Goal: Task Accomplishment & Management: Use online tool/utility

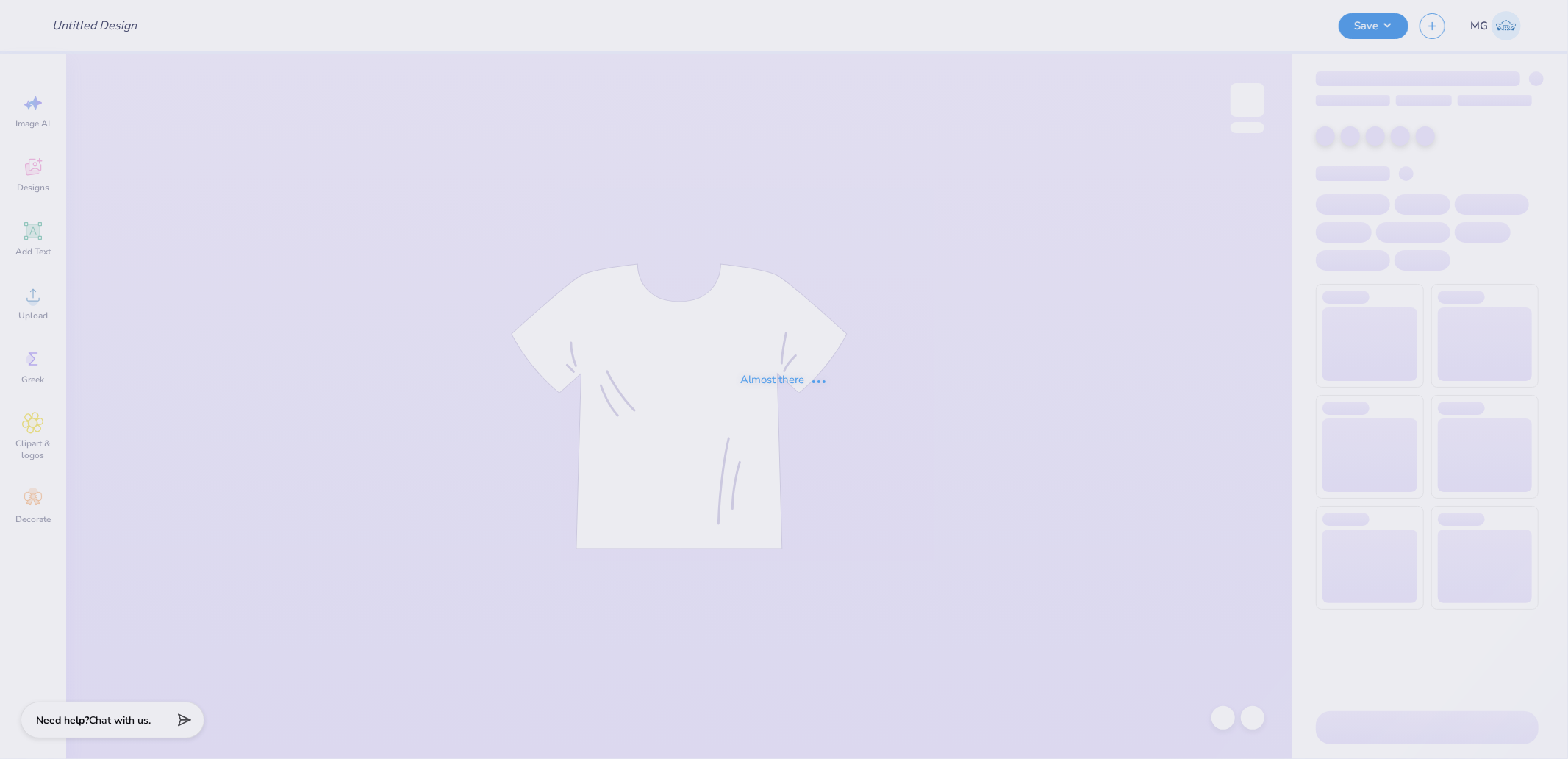
type input "ato mountain wknd"
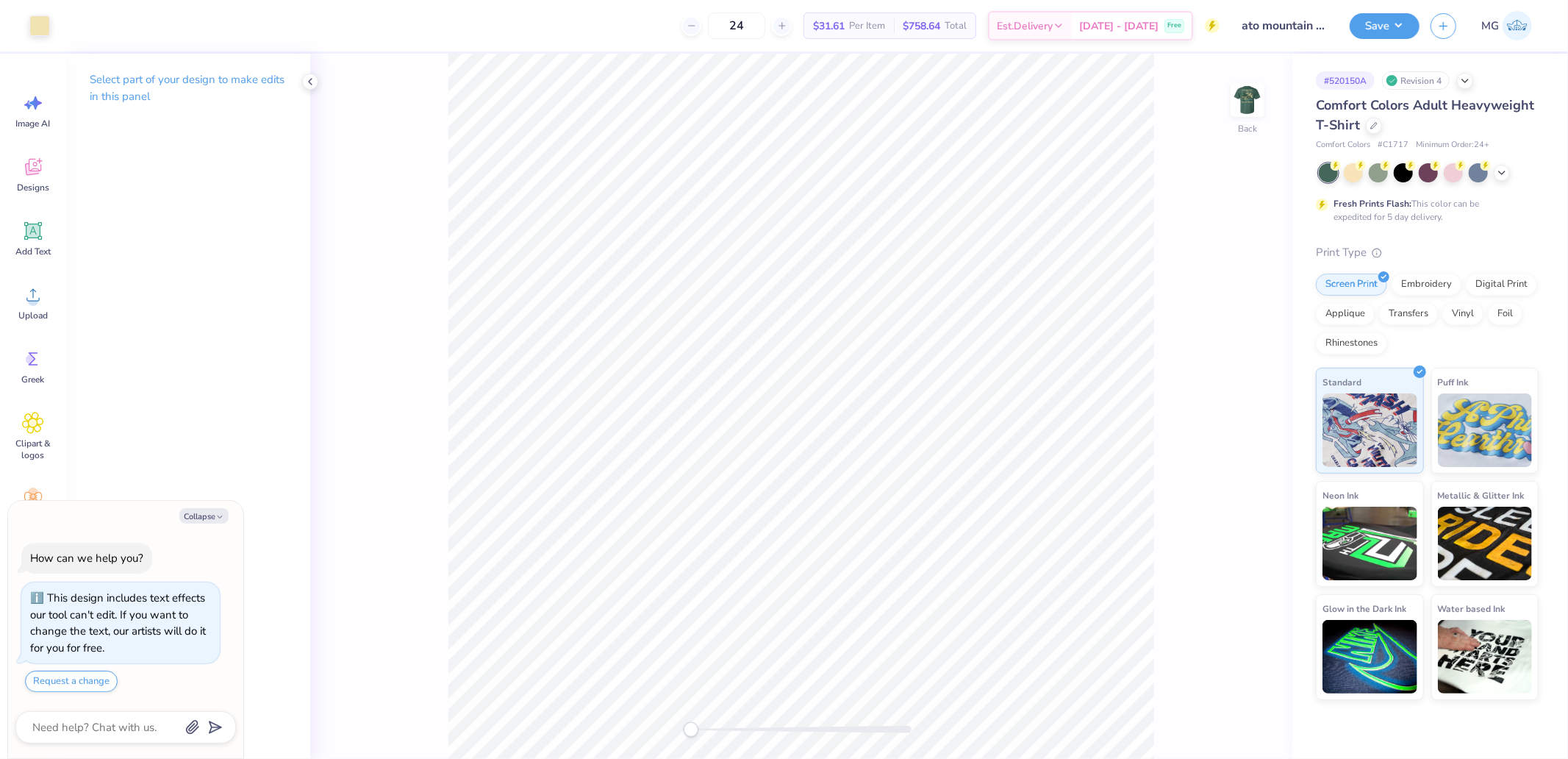
click at [1267, 82] on div "Back" at bounding box center [802, 406] width 982 height 705
click at [1249, 98] on img at bounding box center [1248, 100] width 58 height 58
click at [1, 268] on div "Image AI Designs Add Text Upload Greek Clipart & logos Decorate" at bounding box center [33, 406] width 66 height 705
click at [31, 317] on span "Upload" at bounding box center [33, 316] width 29 height 12
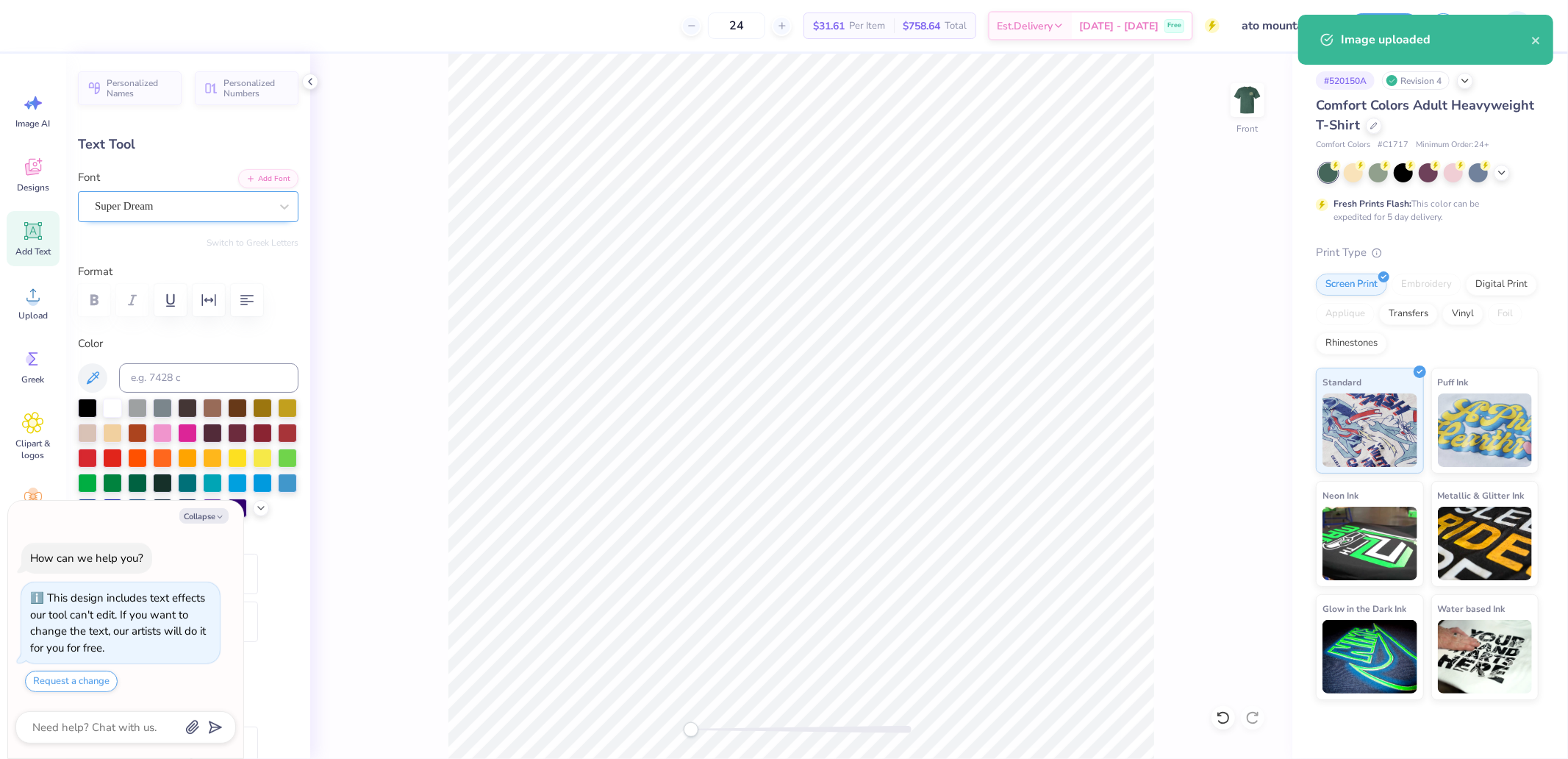
click at [241, 201] on div "Super Dream" at bounding box center [182, 206] width 178 height 22
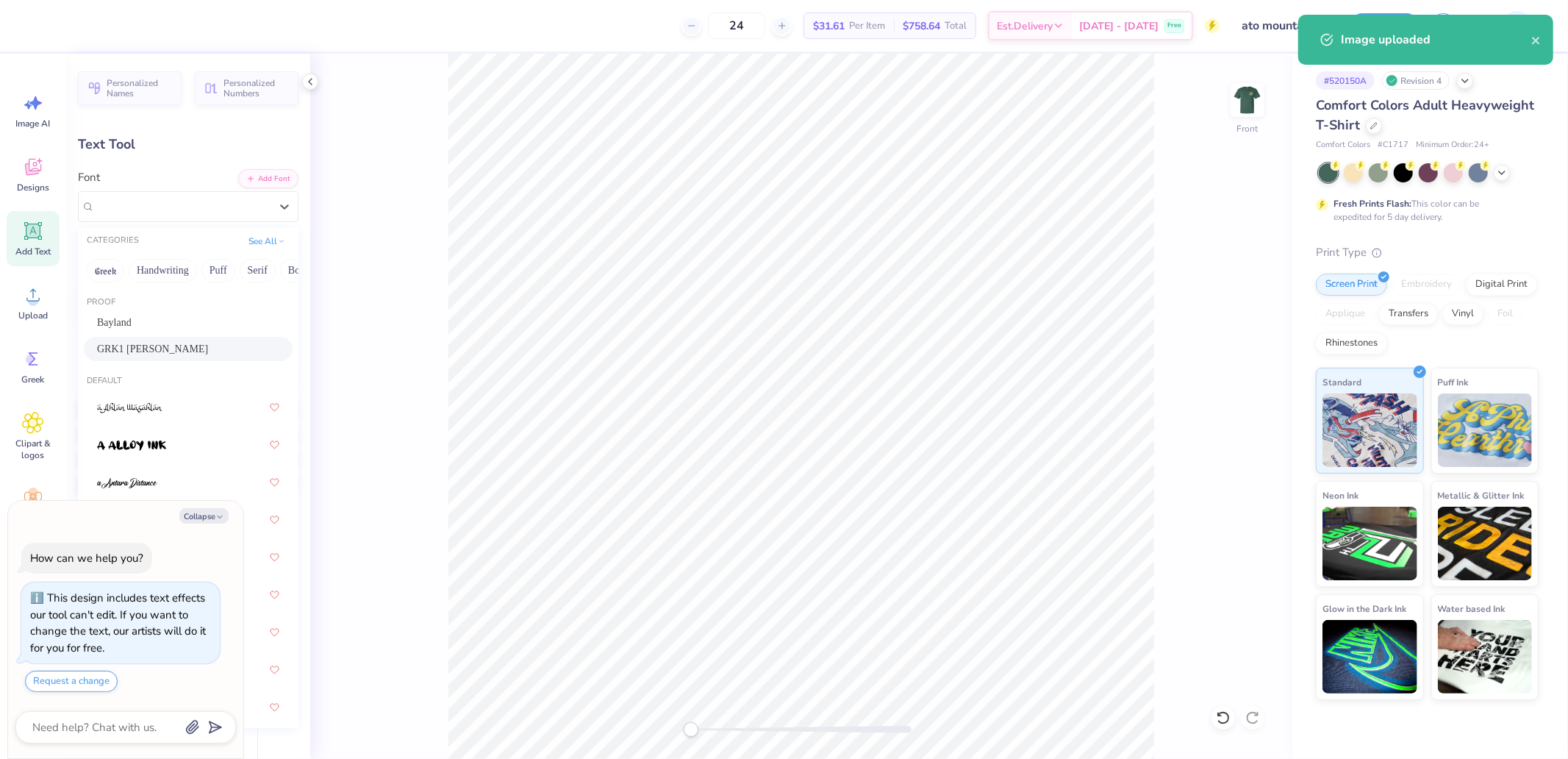
click at [143, 340] on div "GRK1 [PERSON_NAME]" at bounding box center [188, 349] width 208 height 24
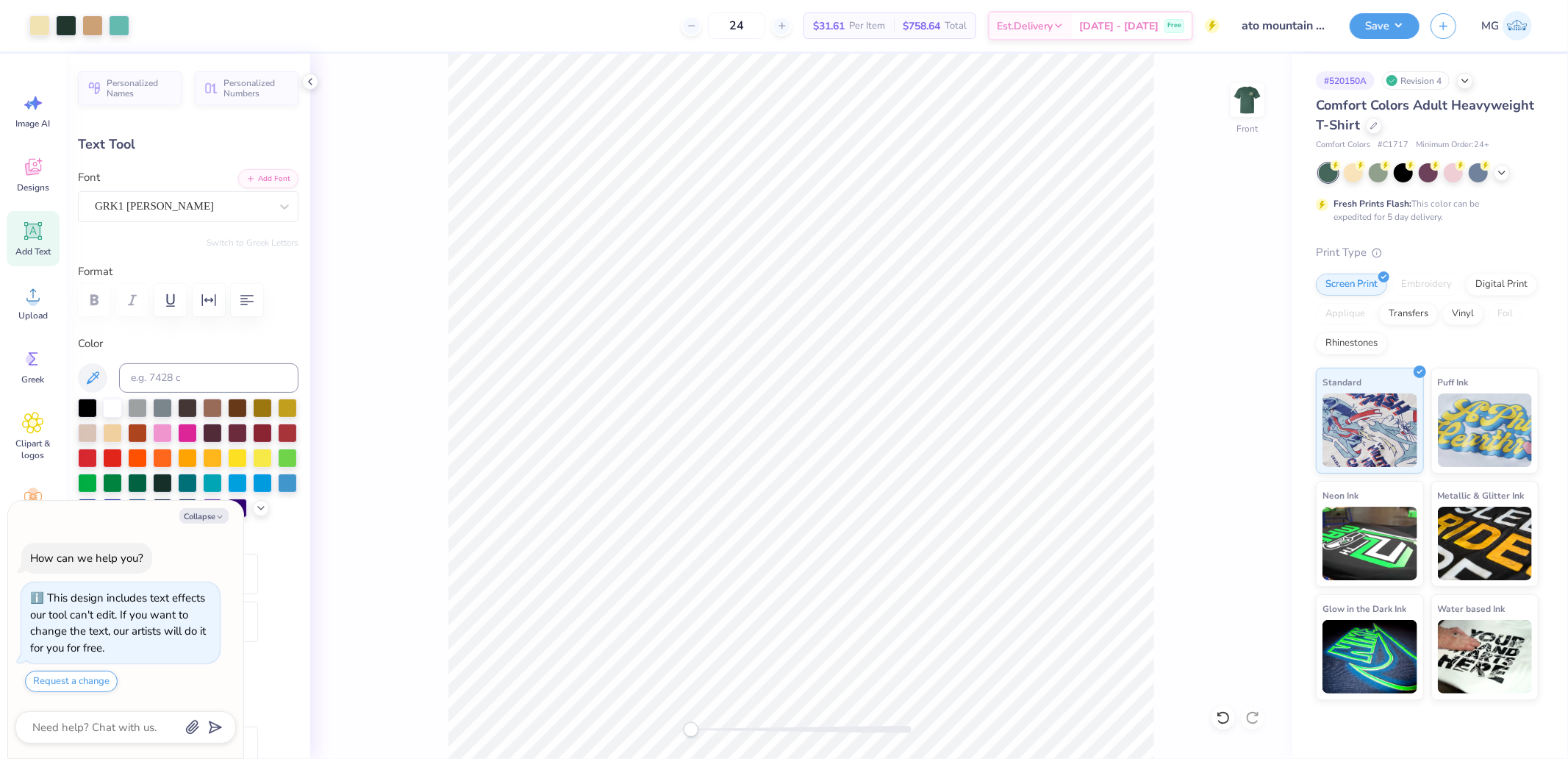
type textarea "x"
type input "3.87"
type input "1.12"
type input "7.66"
click at [181, 202] on div "Super Dream" at bounding box center [182, 206] width 178 height 22
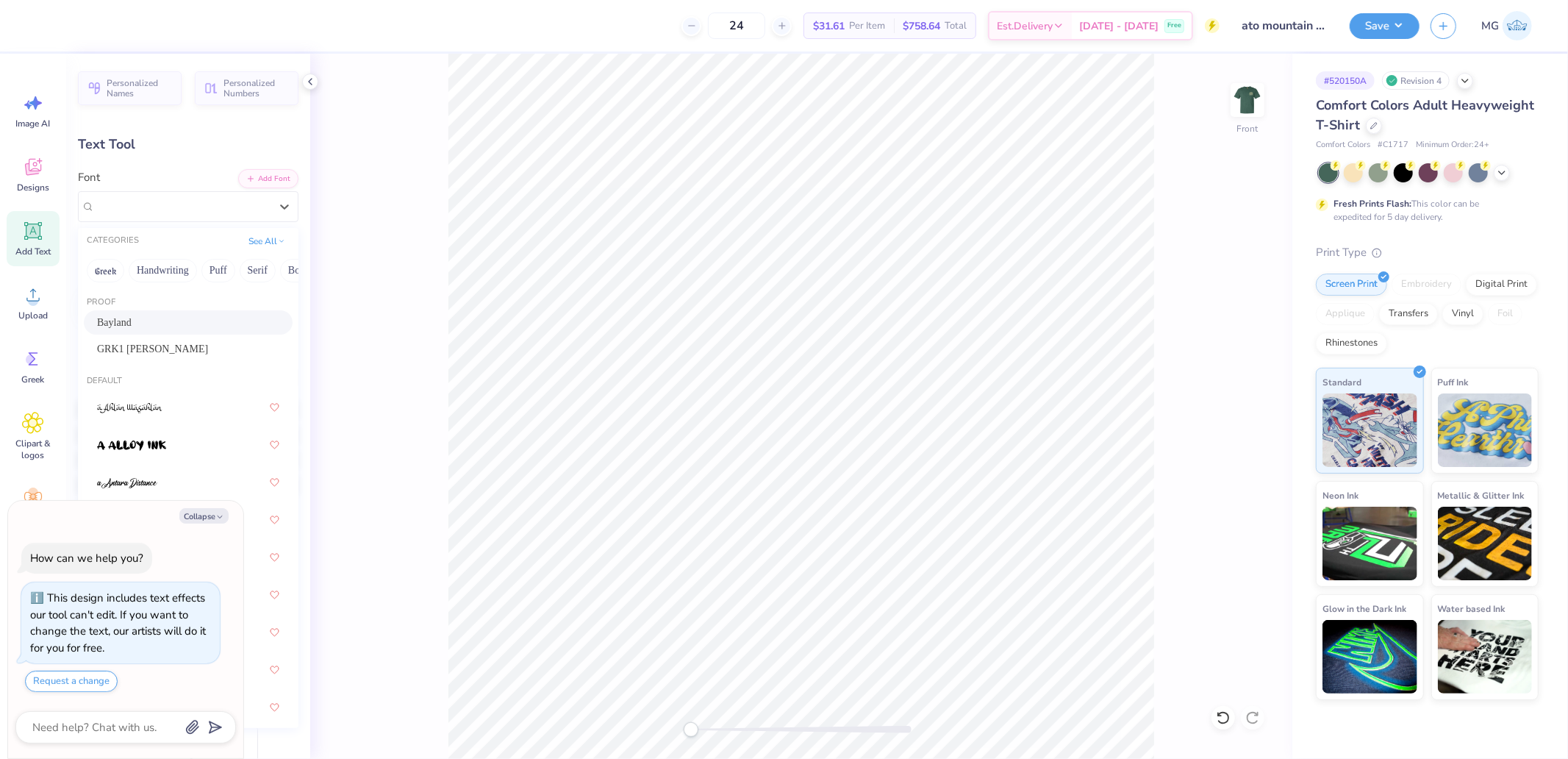
click at [145, 322] on div "Bayland" at bounding box center [187, 322] width 182 height 16
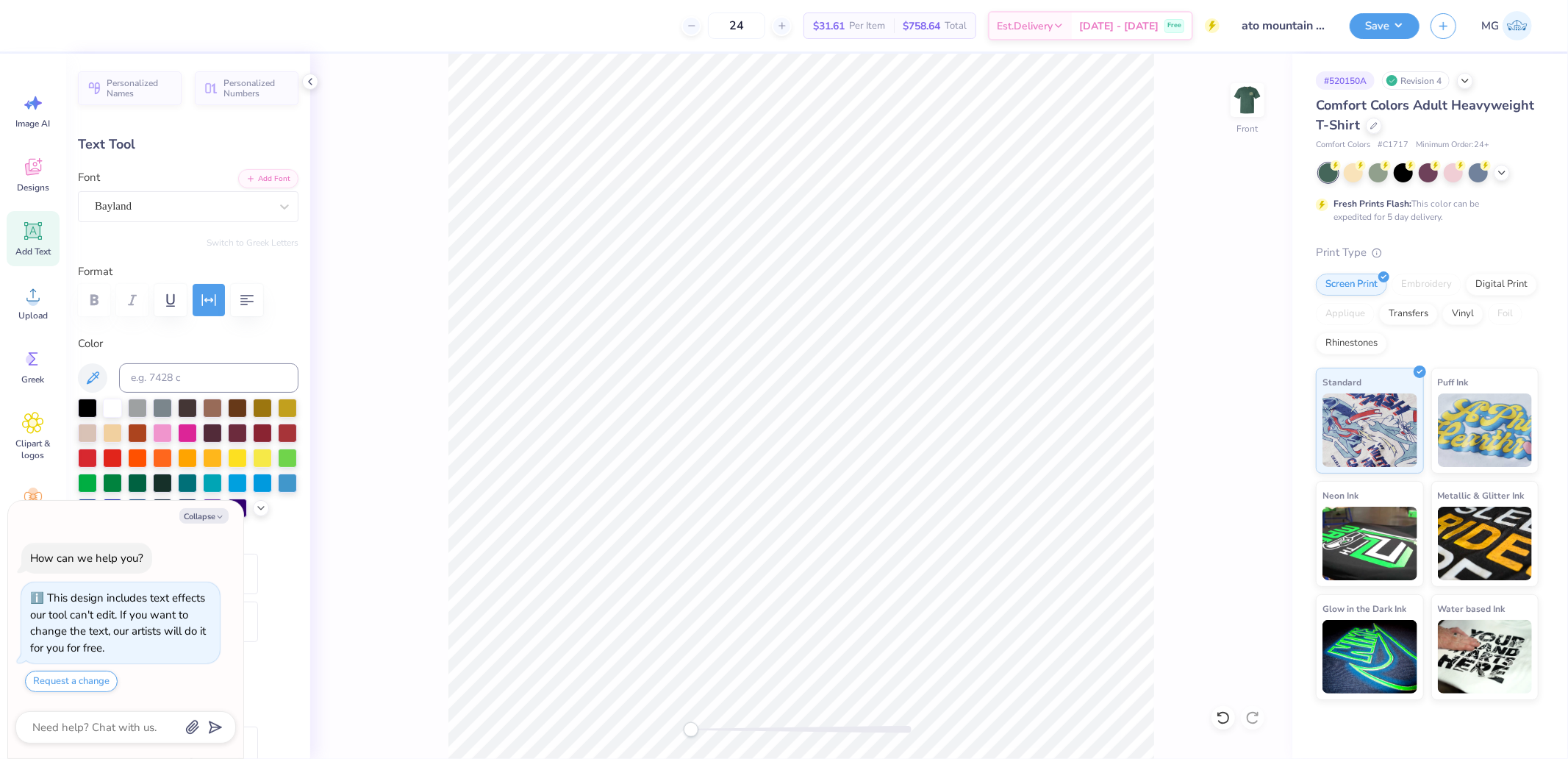
type textarea "x"
type input "14.31"
type input "1.21"
type input "19.56"
click at [136, 196] on div at bounding box center [181, 206] width 175 height 20
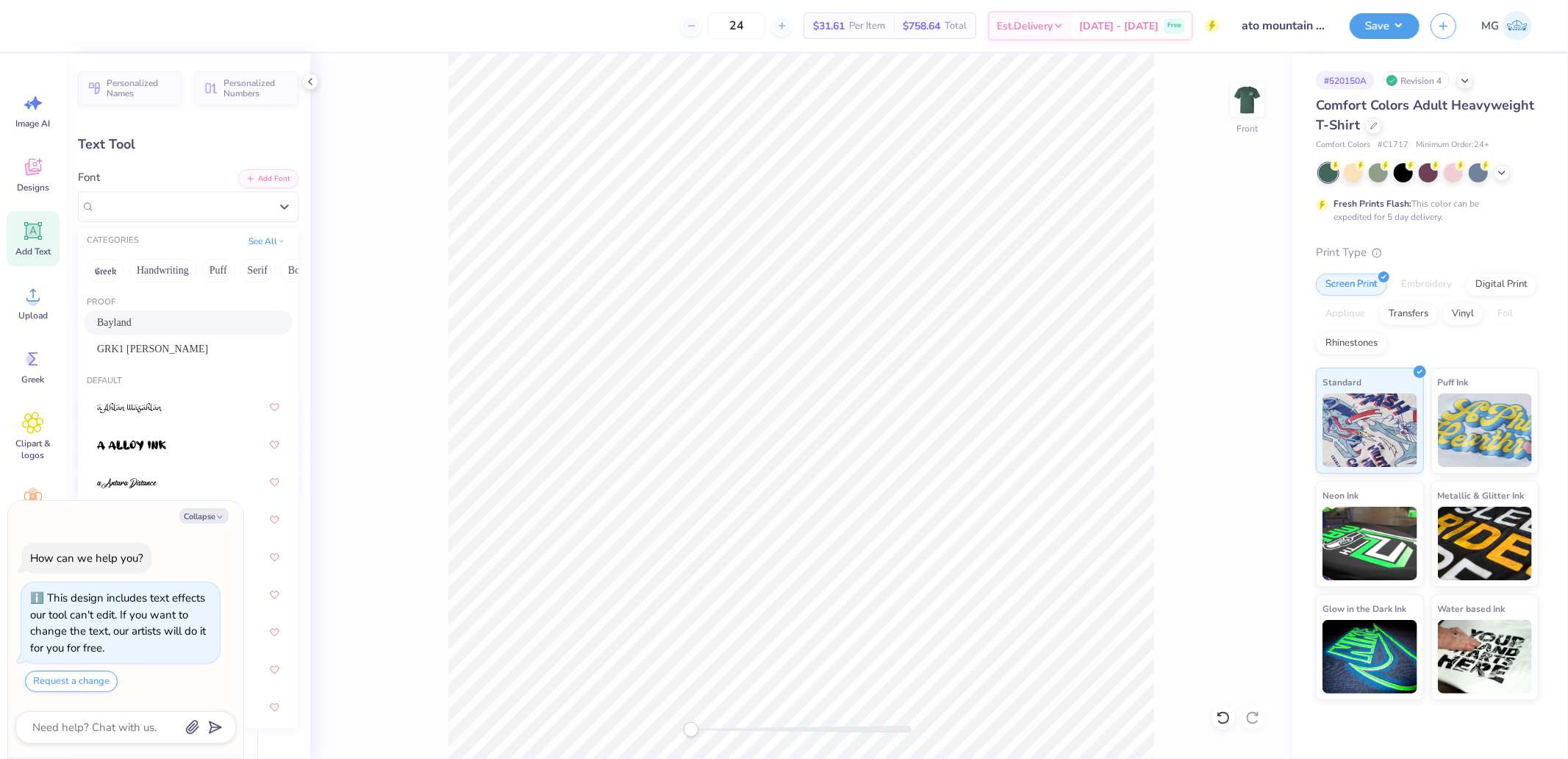
click at [127, 320] on span "Bayland" at bounding box center [114, 322] width 34 height 16
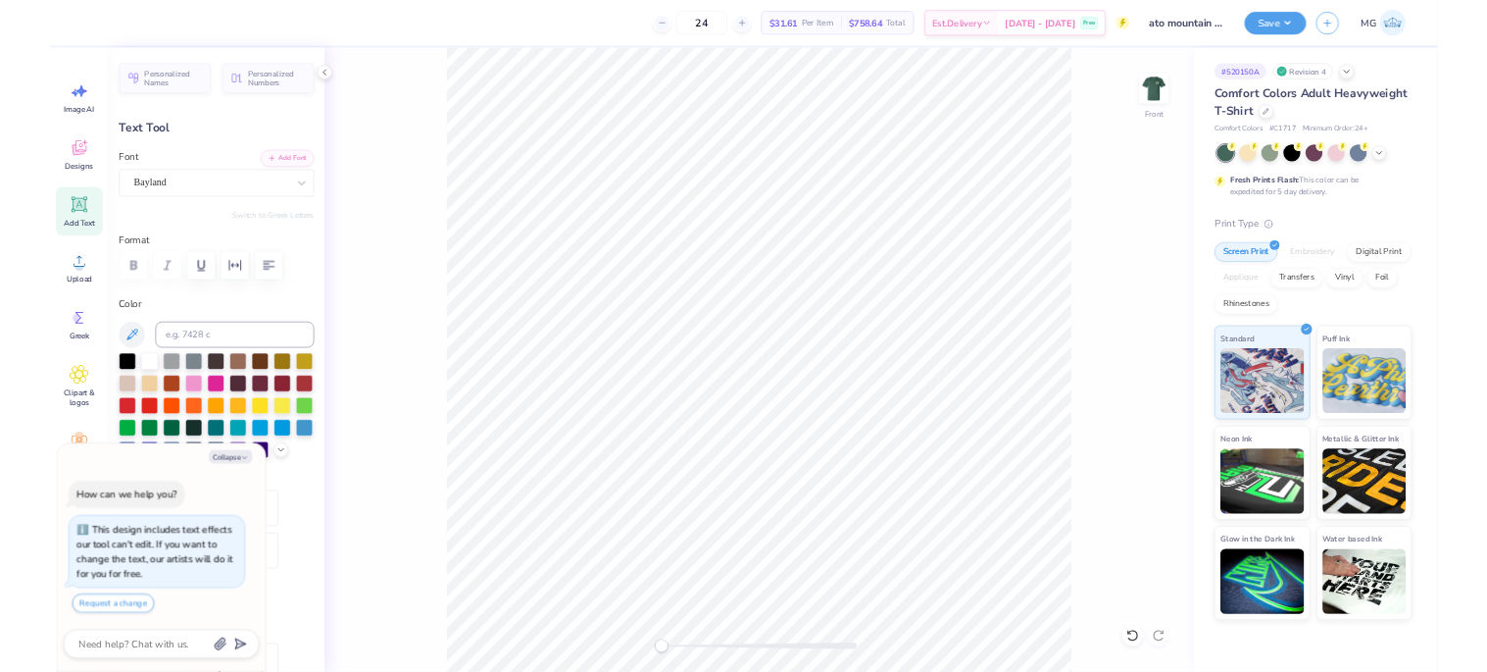
scroll to position [640, 0]
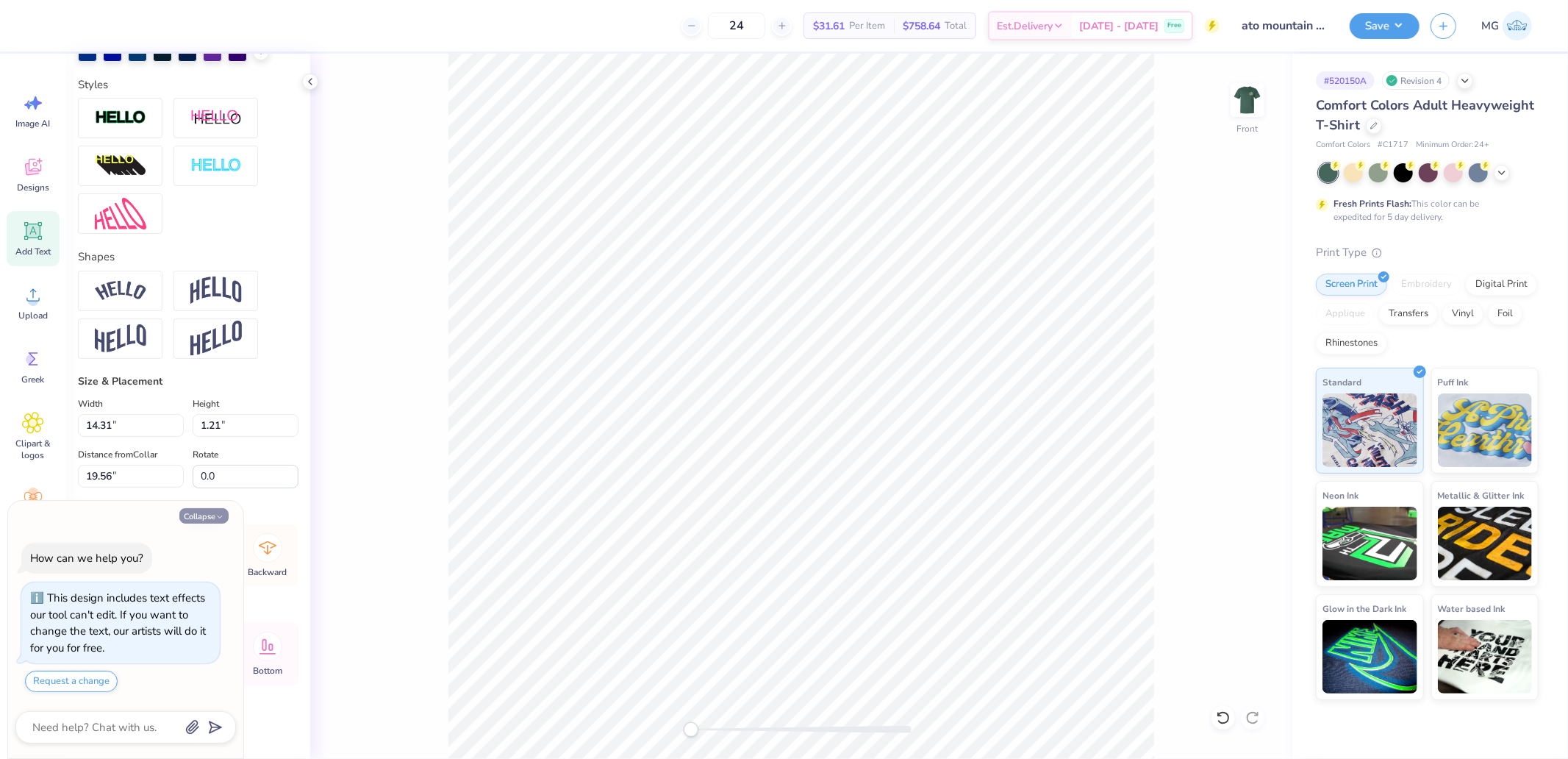
click at [197, 518] on button "Collapse" at bounding box center [204, 515] width 49 height 16
type textarea "x"
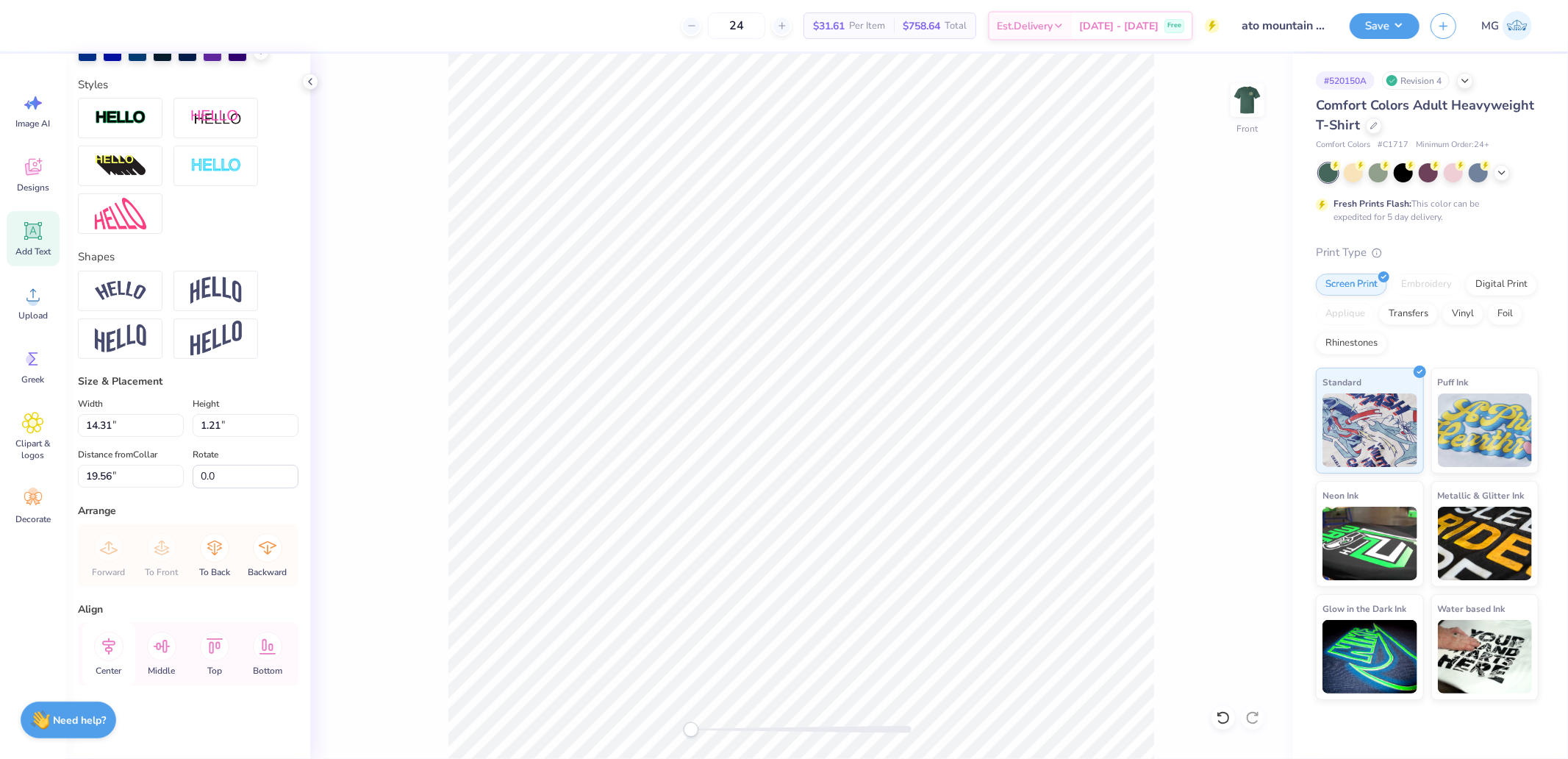
click at [112, 646] on icon at bounding box center [108, 646] width 29 height 29
type input "3.10"
type input "0.84"
type input "7.89"
click at [101, 640] on icon at bounding box center [108, 646] width 29 height 29
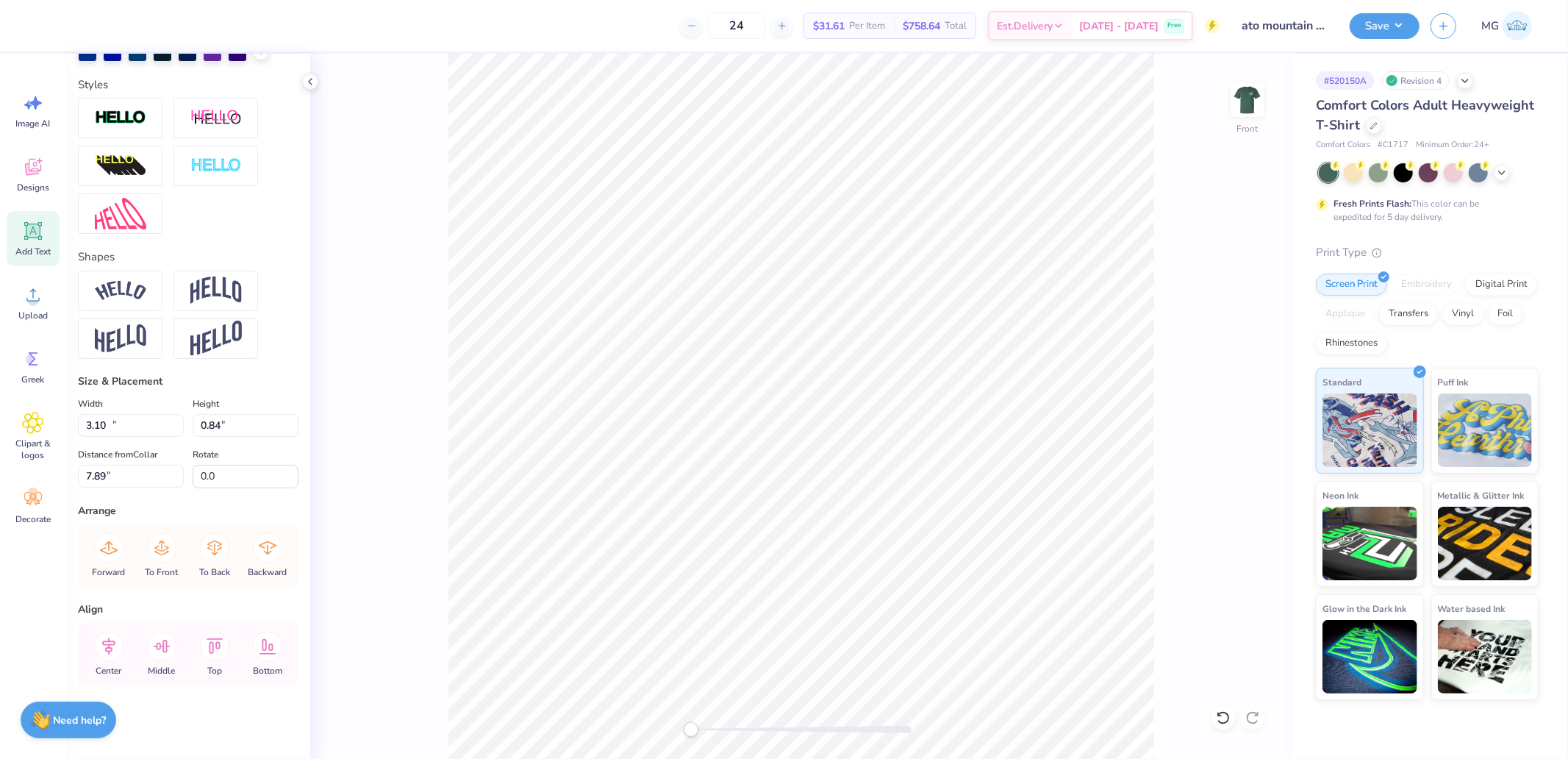
type input "11.06"
type input "0.86"
type input "6.80"
click at [108, 650] on icon at bounding box center [108, 646] width 29 height 29
click at [103, 646] on icon at bounding box center [108, 646] width 29 height 29
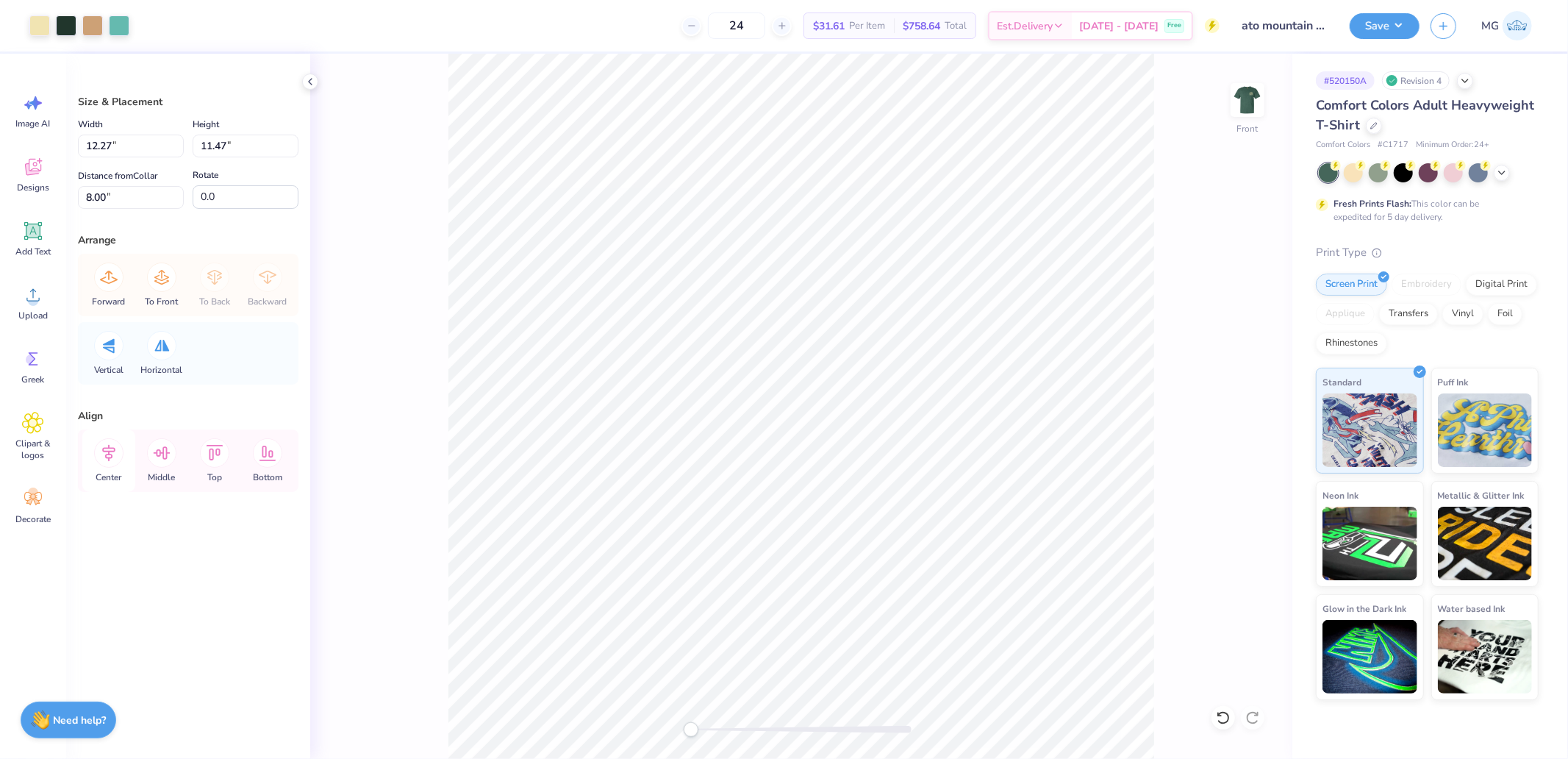
click at [109, 457] on icon at bounding box center [108, 452] width 29 height 29
click at [148, 152] on input "12.27" at bounding box center [130, 146] width 106 height 22
click at [107, 184] on label "Distance from Collar" at bounding box center [118, 176] width 79 height 18
click at [107, 186] on input "6.80" at bounding box center [130, 197] width 106 height 22
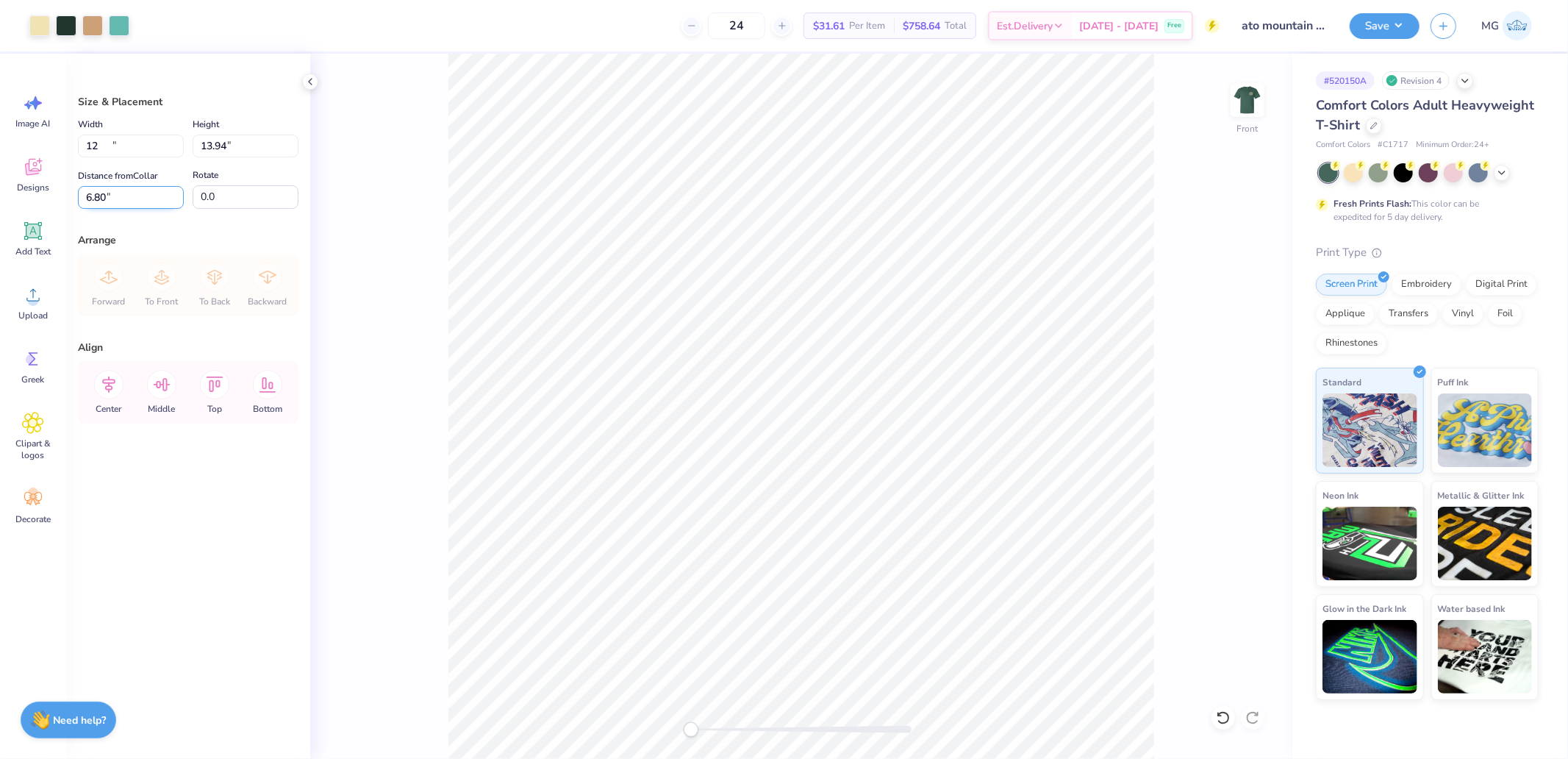
type input "12.00"
type input "13.94"
click at [114, 196] on input "6.95" at bounding box center [130, 197] width 106 height 22
type input "3.00"
click at [1378, 19] on button "Save" at bounding box center [1384, 24] width 70 height 26
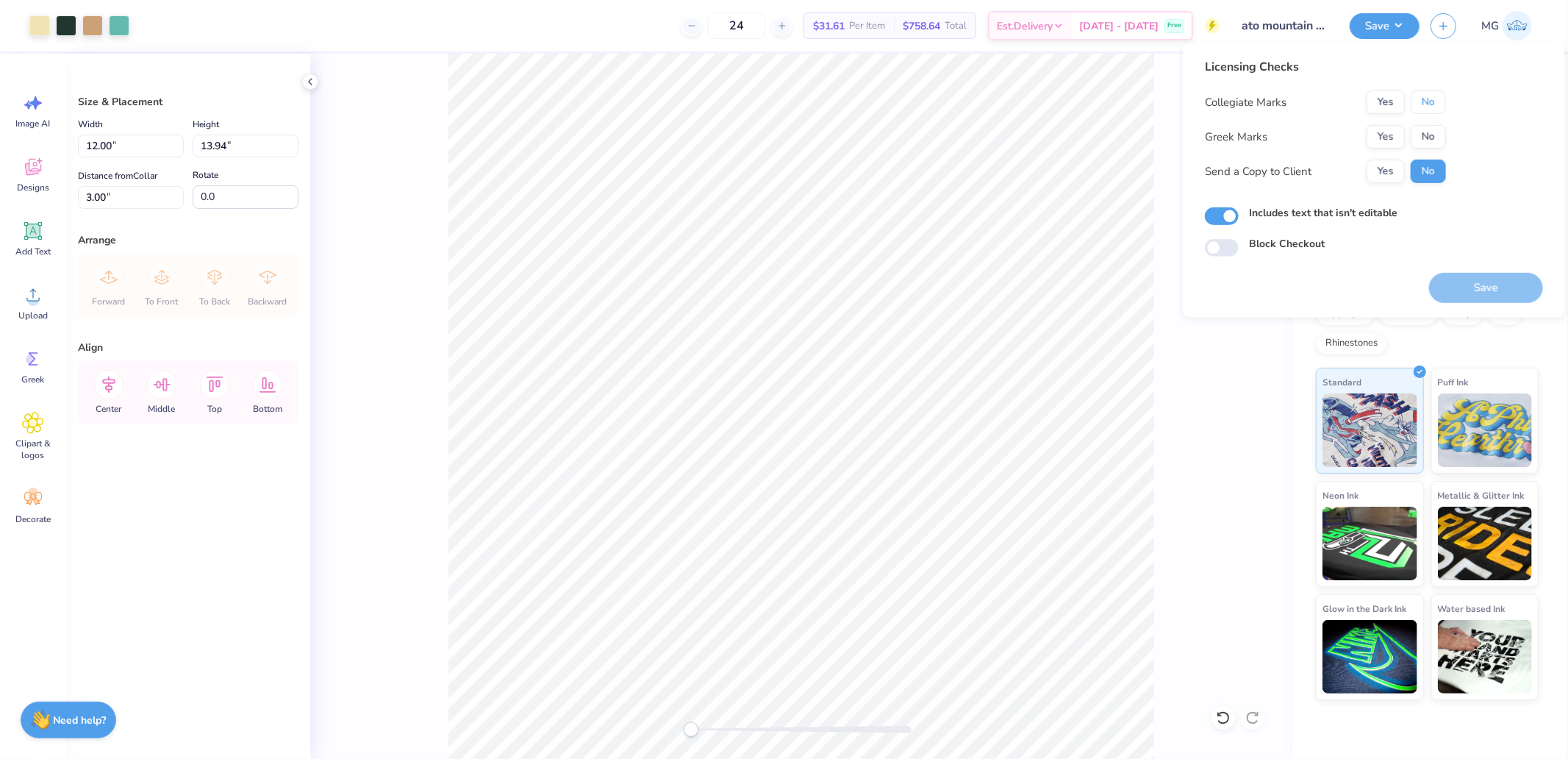
drag, startPoint x: 1422, startPoint y: 97, endPoint x: 1393, endPoint y: 121, distance: 37.6
click at [1416, 104] on button "No" at bounding box center [1428, 102] width 35 height 23
click at [1375, 136] on button "Yes" at bounding box center [1386, 136] width 38 height 23
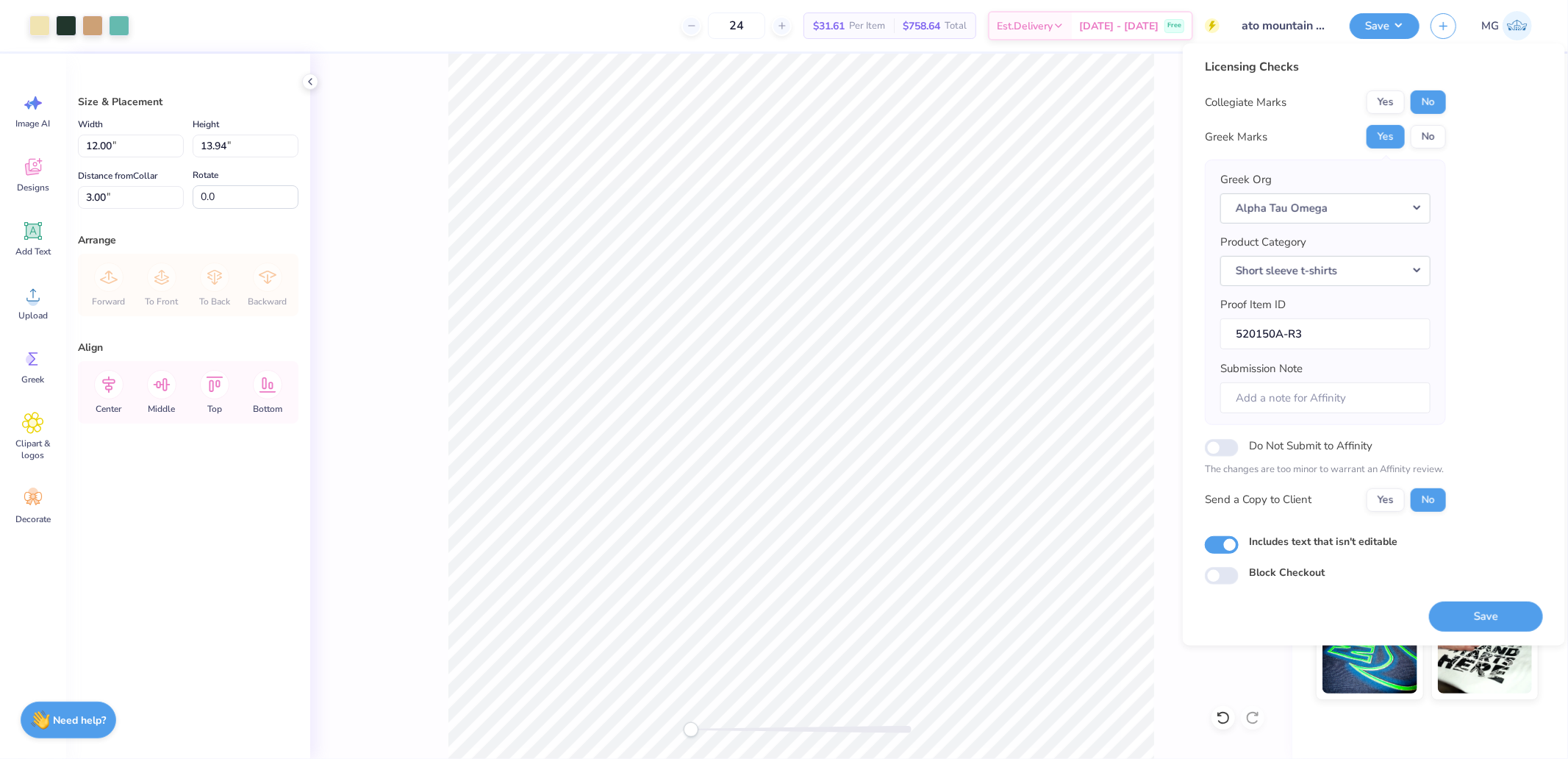
click at [1476, 616] on button "Save" at bounding box center [1486, 616] width 114 height 30
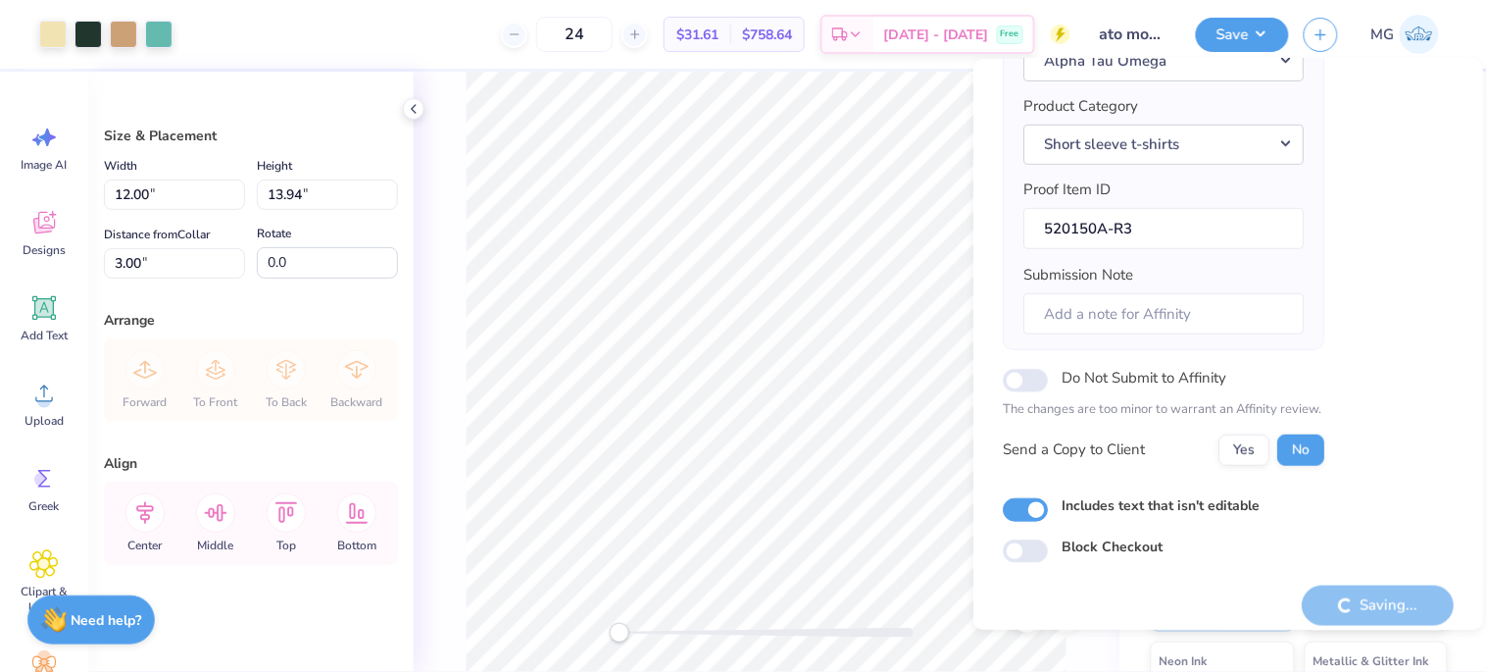
scroll to position [232, 0]
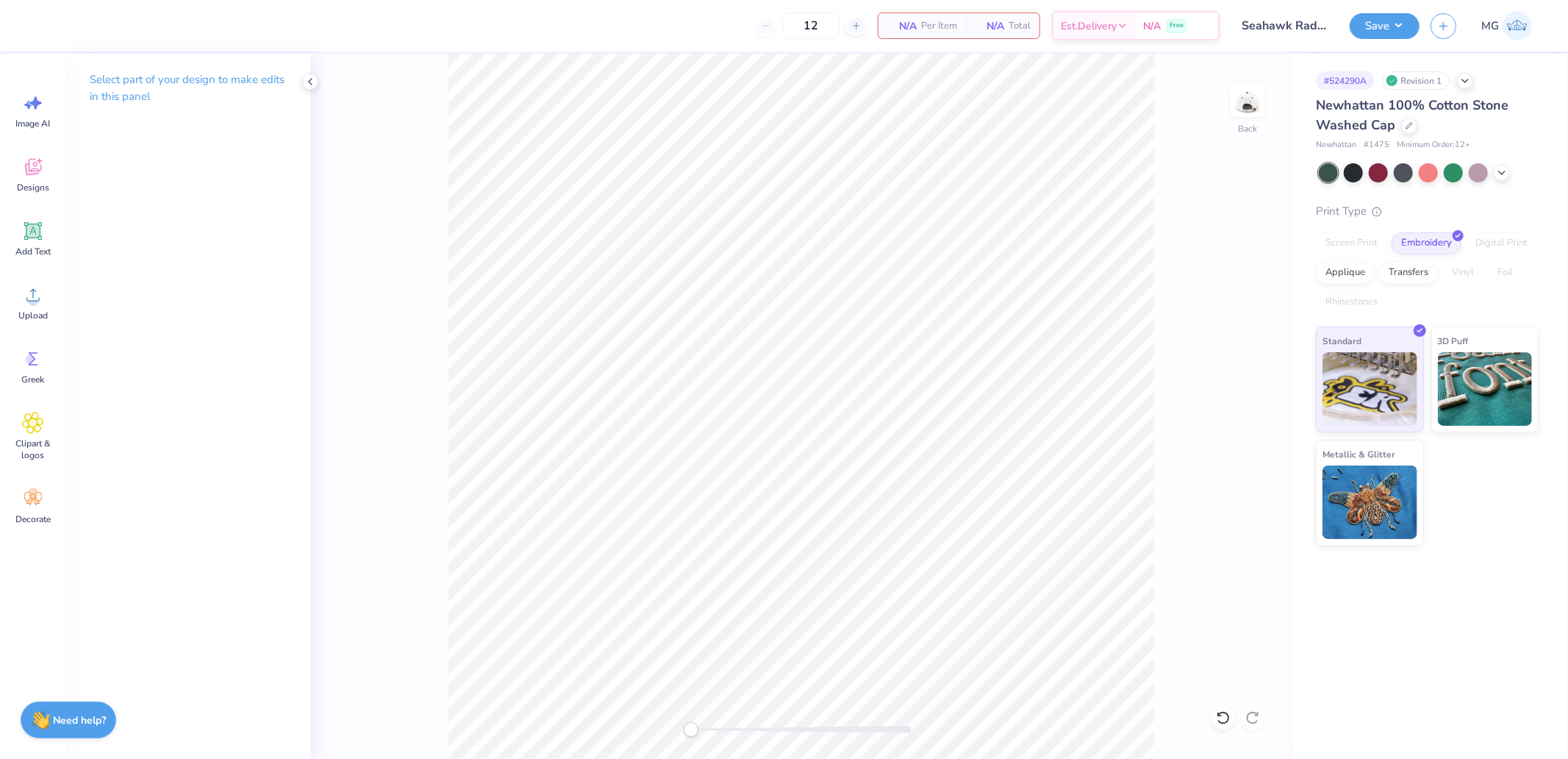
click at [63, 302] on div "Image AI Designs Add Text Upload Greek Clipart & logos Decorate" at bounding box center [33, 406] width 66 height 705
click at [49, 303] on div "Upload" at bounding box center [33, 303] width 53 height 56
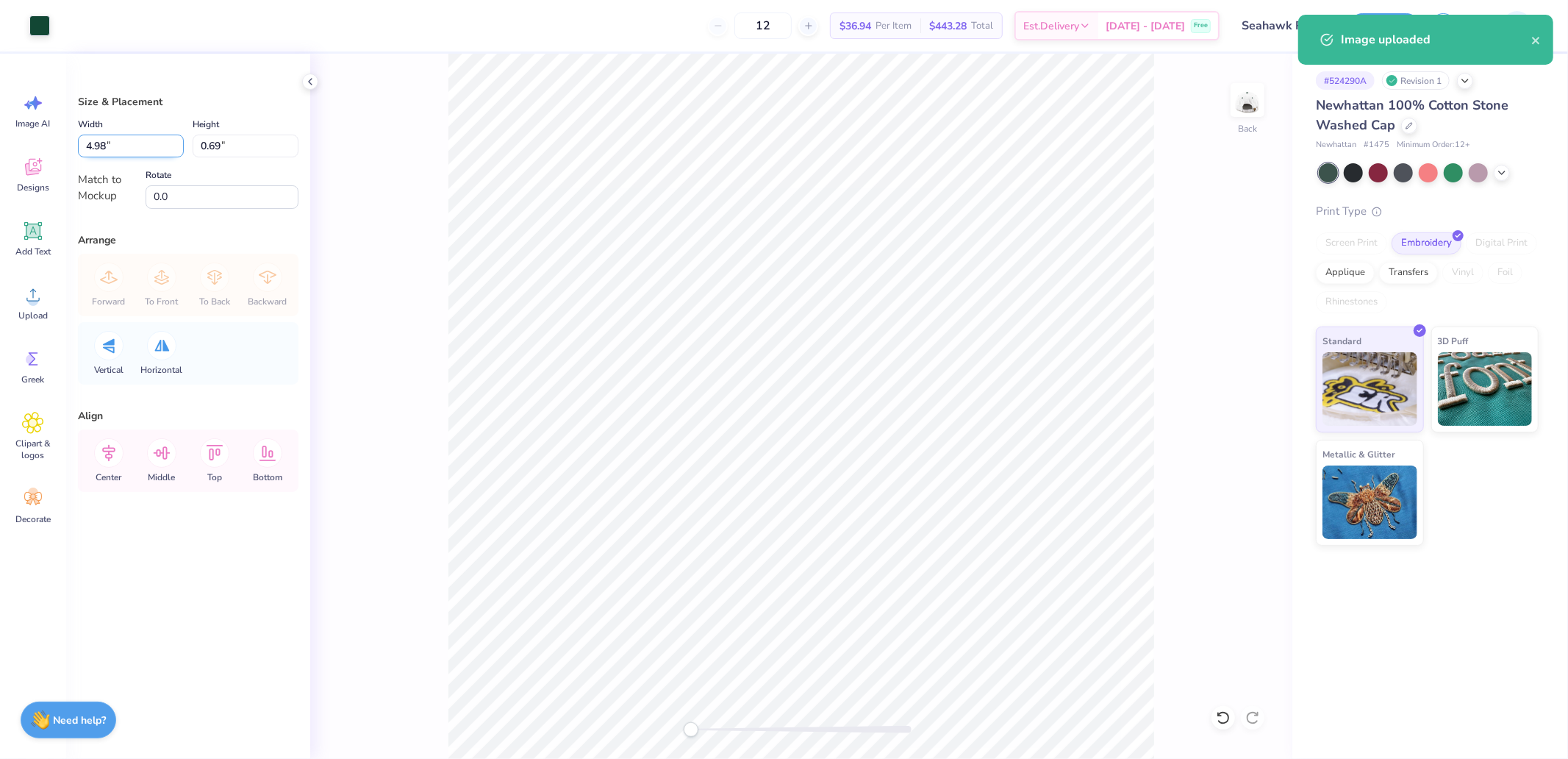
click at [124, 145] on input "4.98" at bounding box center [130, 146] width 106 height 22
type input "5.00"
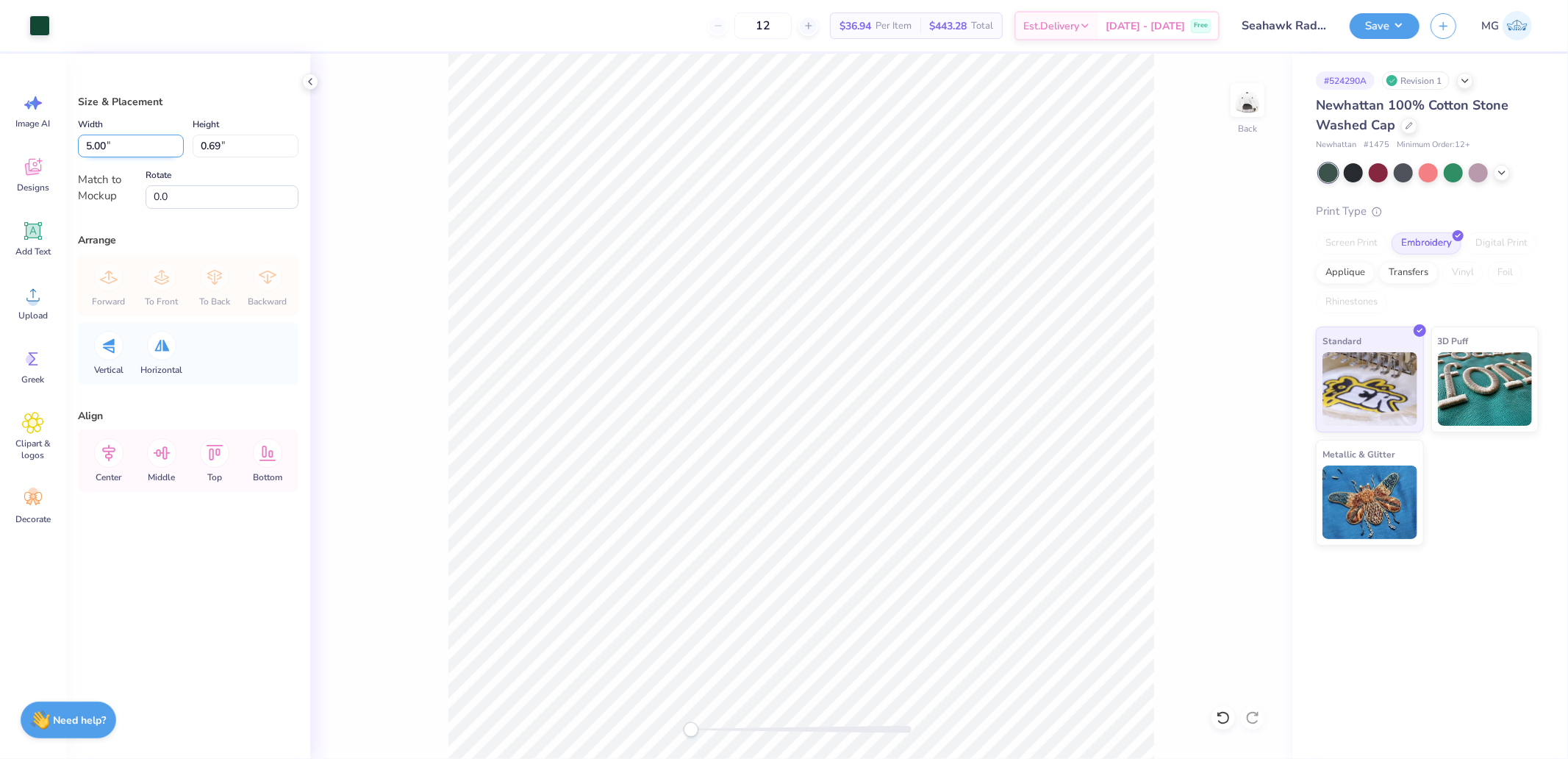
click at [108, 138] on input "5.00" at bounding box center [130, 146] width 106 height 22
type input "4.50"
type input "0.62"
click at [1378, 16] on button "Save" at bounding box center [1384, 24] width 70 height 26
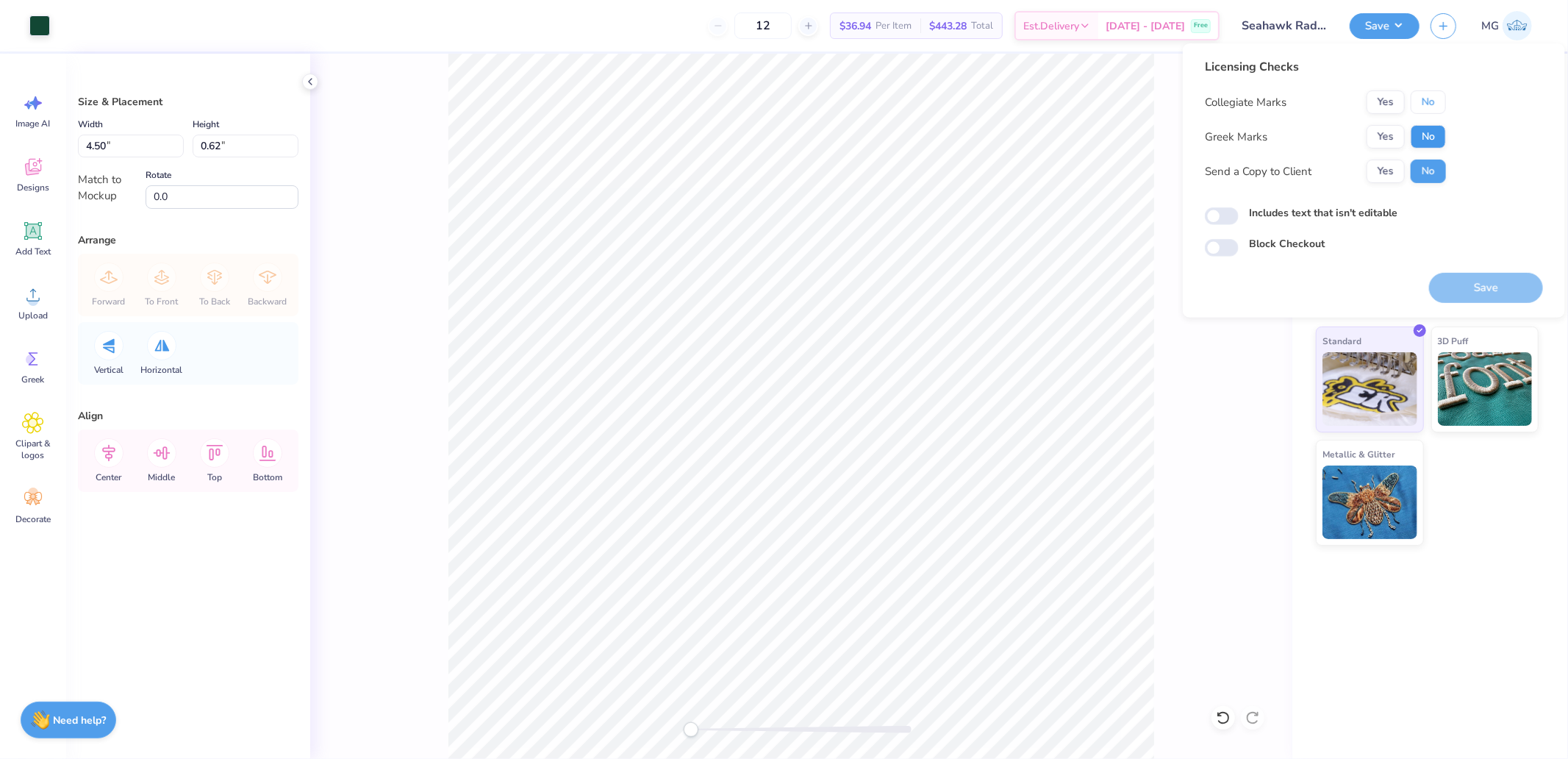
click at [1430, 122] on div "Collegiate Marks Yes No Greek Marks Yes No Send a Copy to Client Yes No" at bounding box center [1326, 137] width 241 height 93
click at [1430, 137] on button "No" at bounding box center [1428, 136] width 35 height 23
click at [1420, 98] on button "No" at bounding box center [1428, 102] width 35 height 23
click at [1486, 277] on button "Save" at bounding box center [1486, 288] width 114 height 30
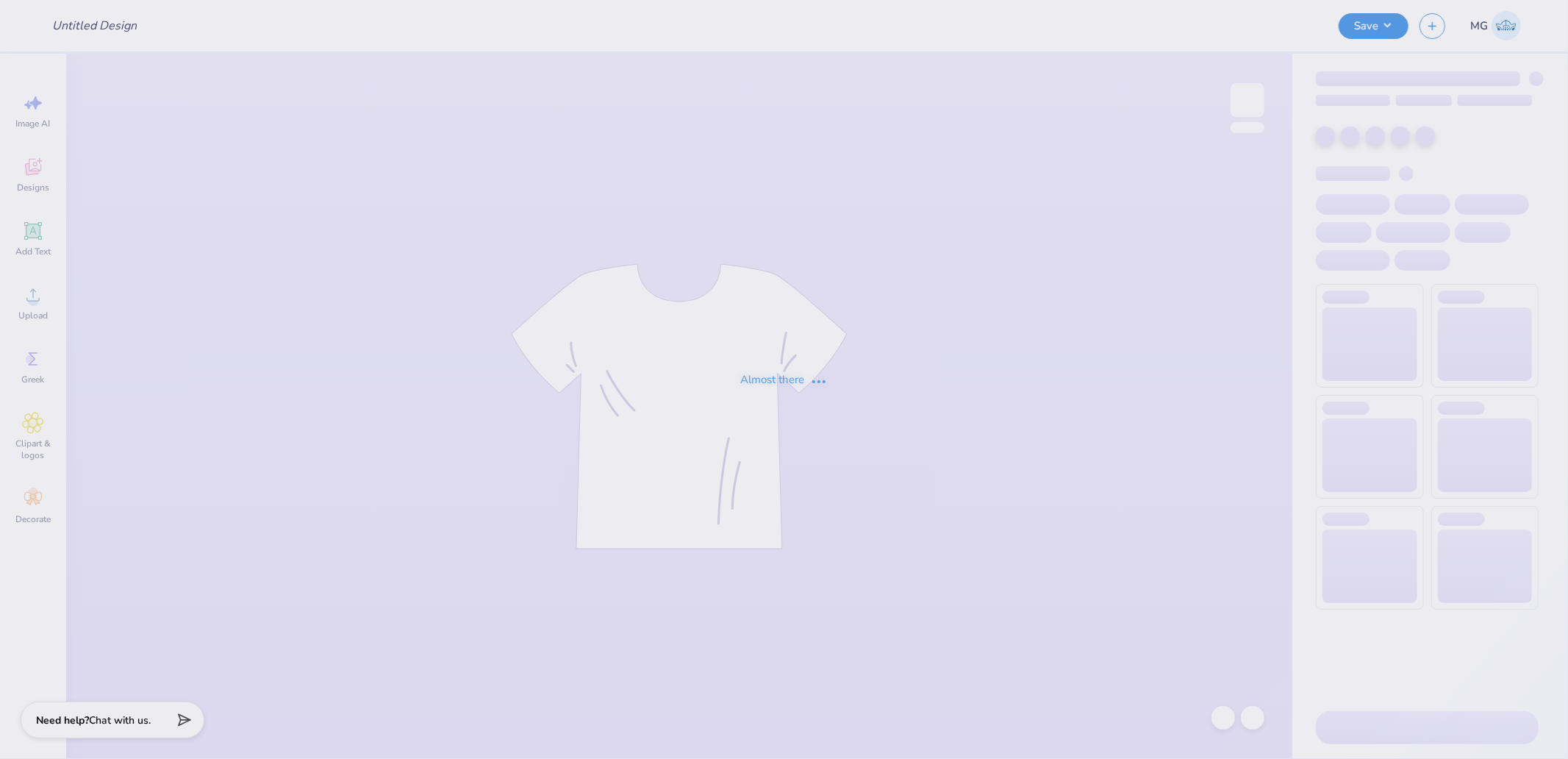
type input "Seahawk Radio Hat 1"
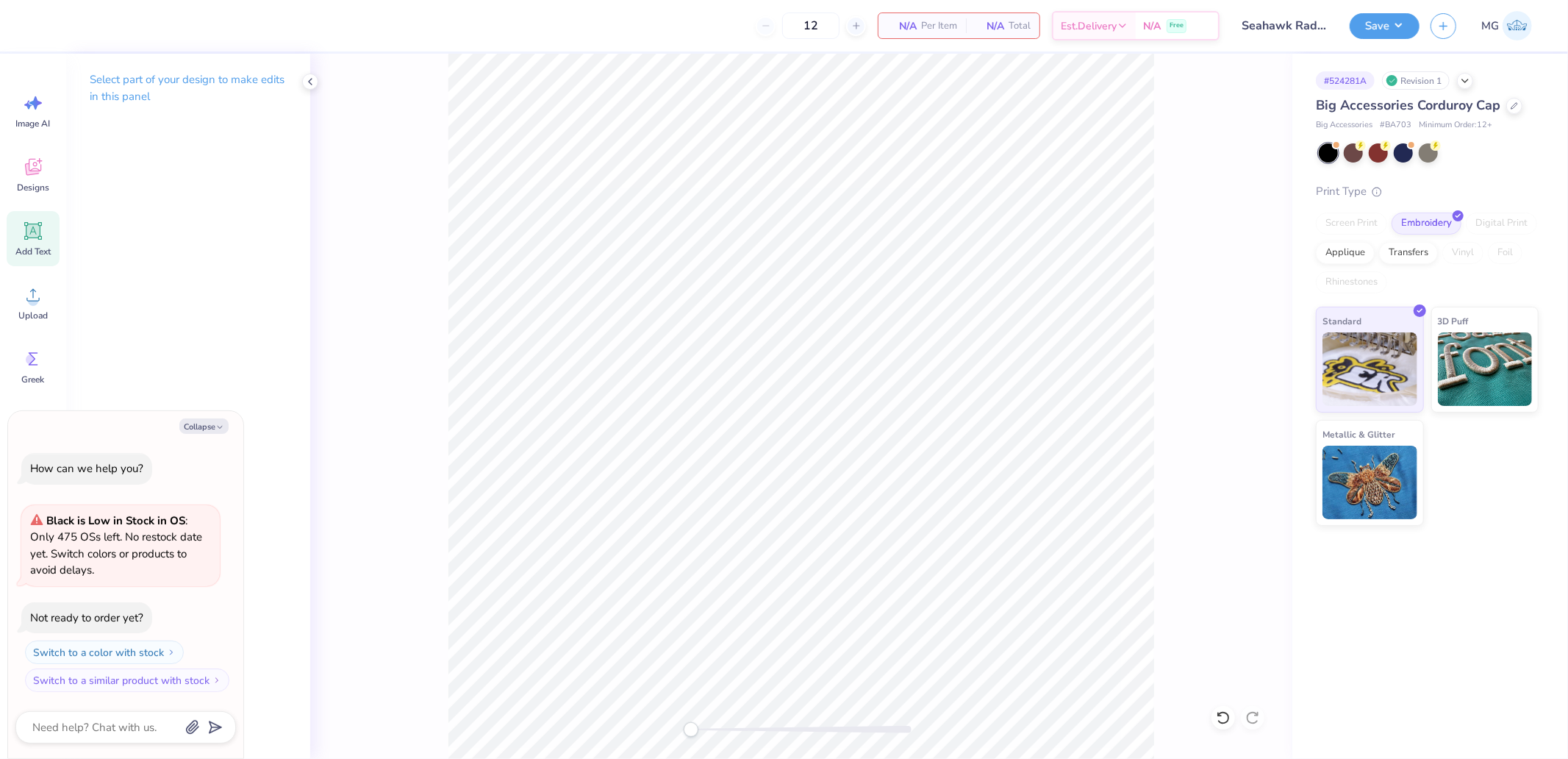
click at [32, 265] on div "Add Text" at bounding box center [33, 238] width 53 height 56
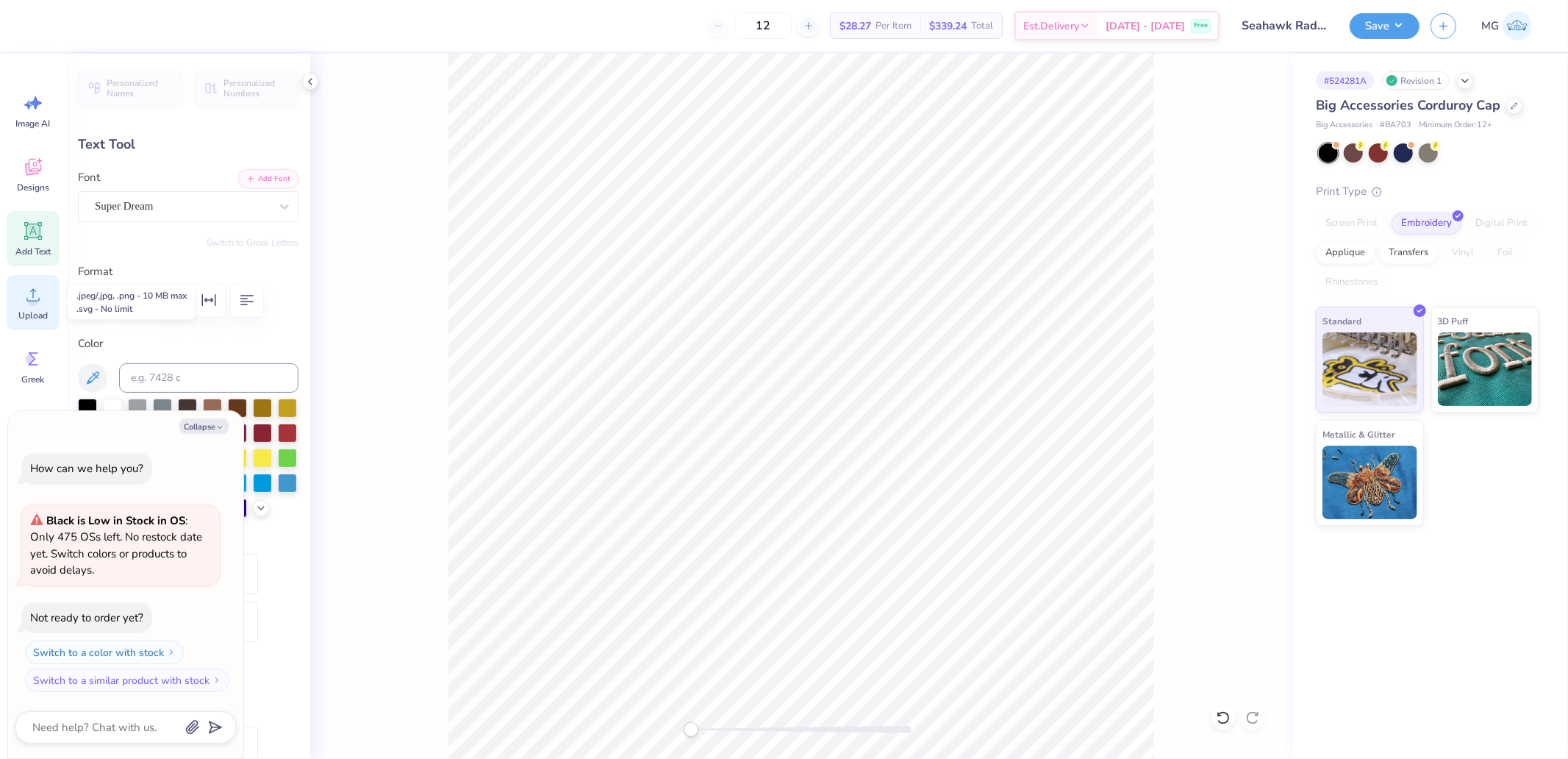
click at [32, 285] on icon at bounding box center [32, 294] width 22 height 22
click at [24, 302] on icon at bounding box center [32, 294] width 22 height 22
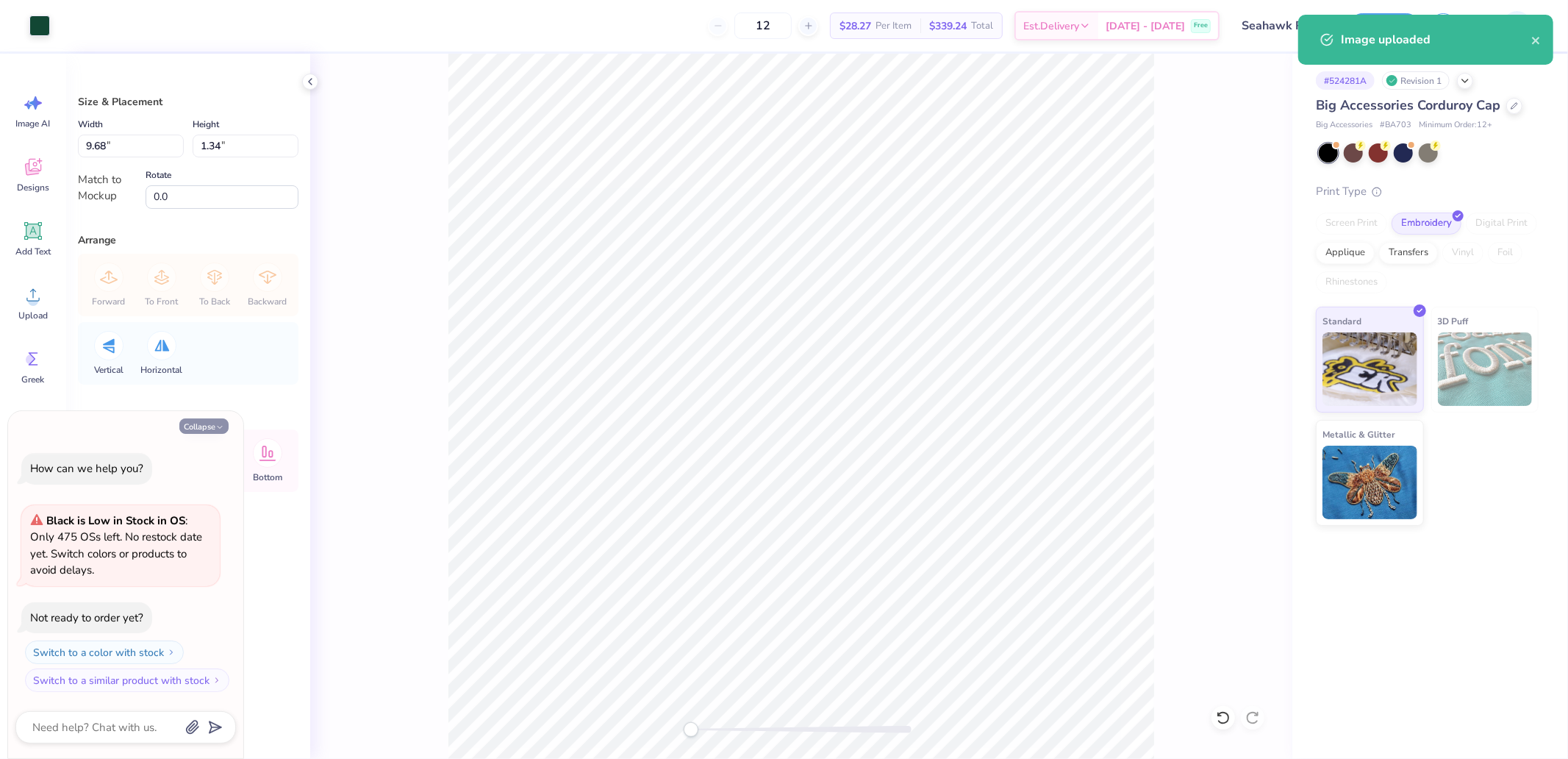
click at [216, 427] on icon "button" at bounding box center [220, 428] width 9 height 9
type textarea "x"
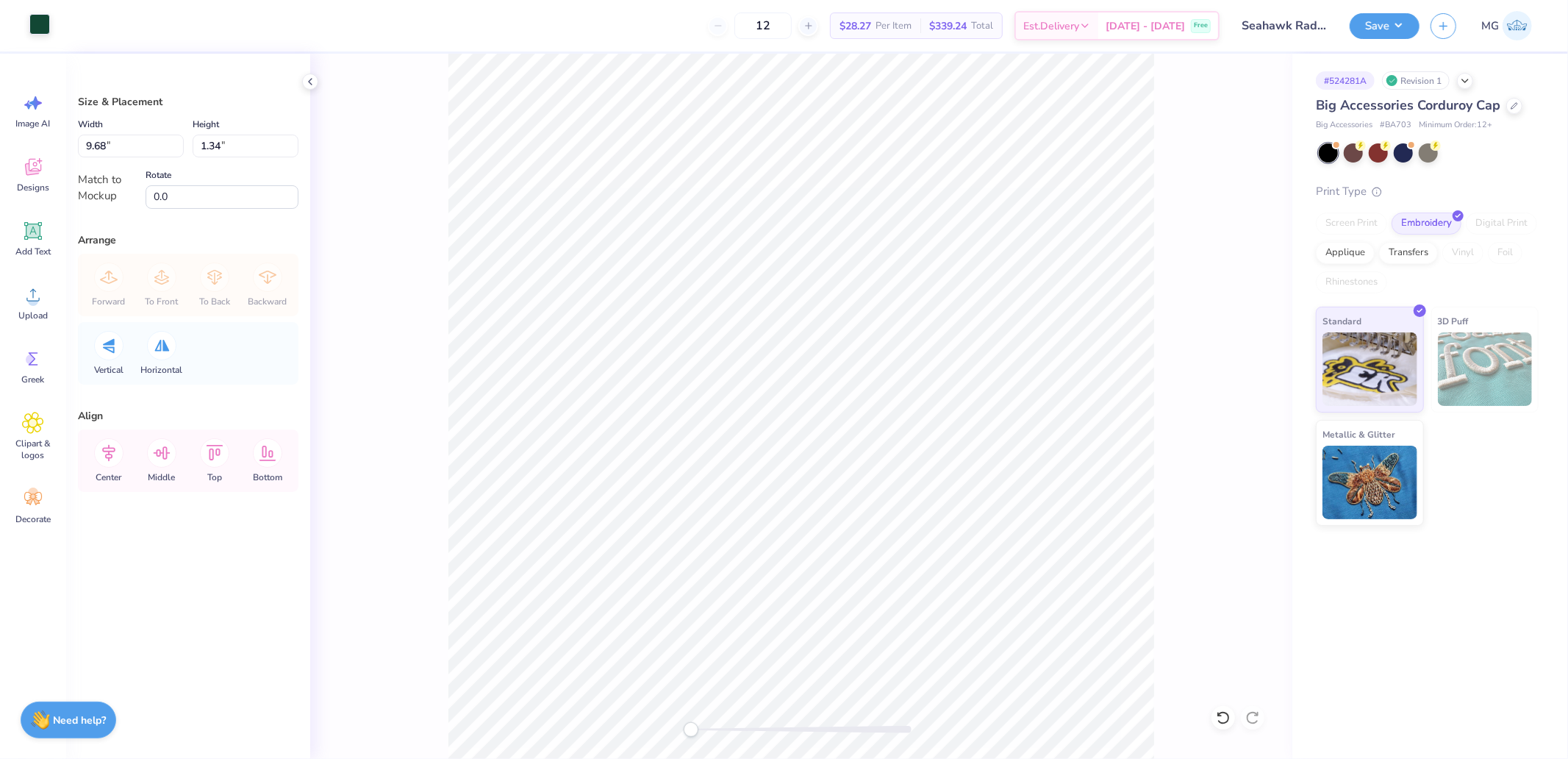
click at [37, 30] on div at bounding box center [39, 24] width 20 height 20
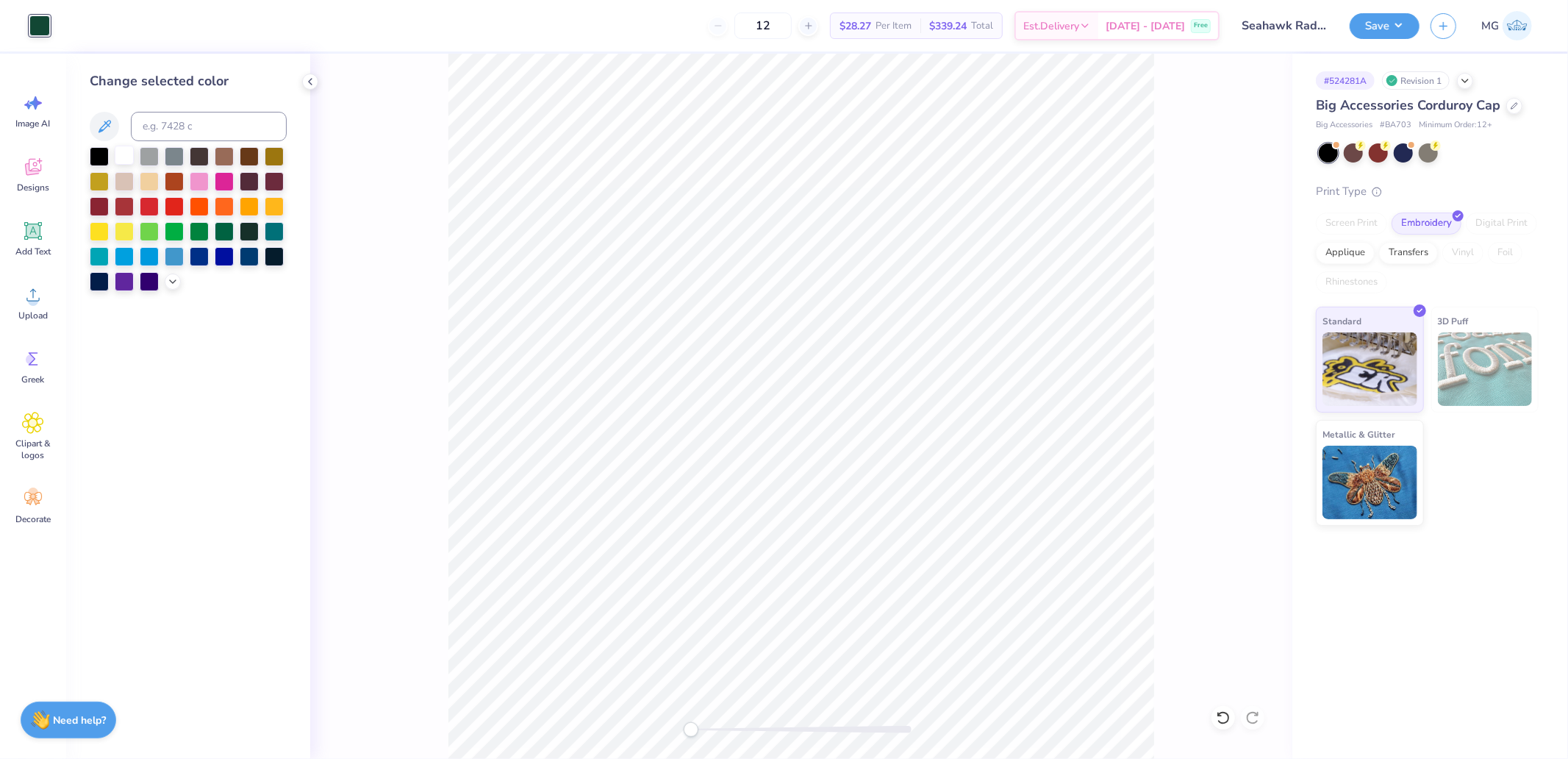
click at [121, 162] on div at bounding box center [124, 154] width 19 height 19
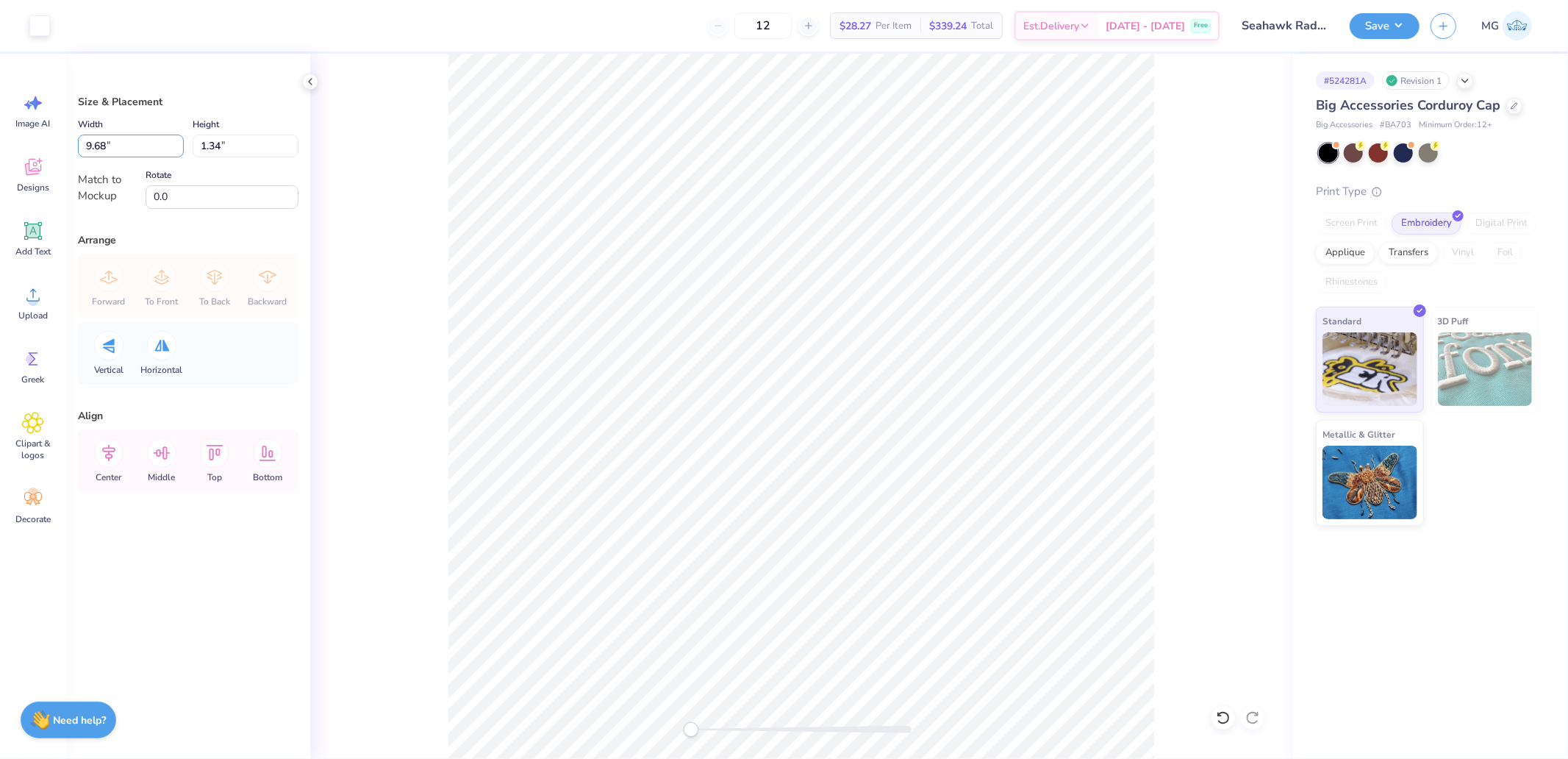
drag, startPoint x: 142, startPoint y: 157, endPoint x: 76, endPoint y: 154, distance: 66.1
click at [89, 152] on input "9.68" at bounding box center [130, 146] width 106 height 22
click at [134, 154] on input "9.68" at bounding box center [130, 146] width 106 height 22
type input "4.00"
type input "0.56"
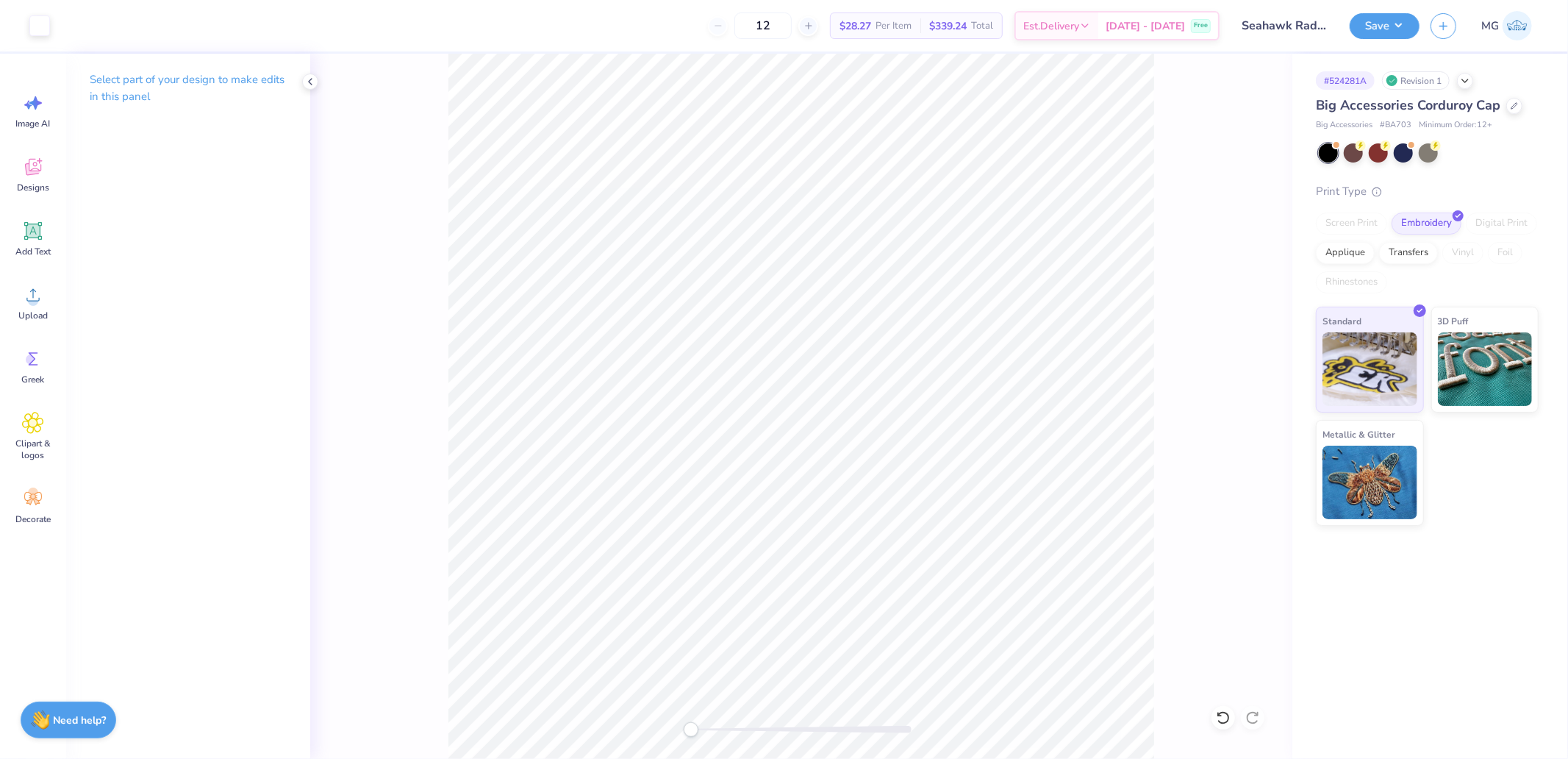
click at [1193, 512] on div at bounding box center [802, 406] width 982 height 705
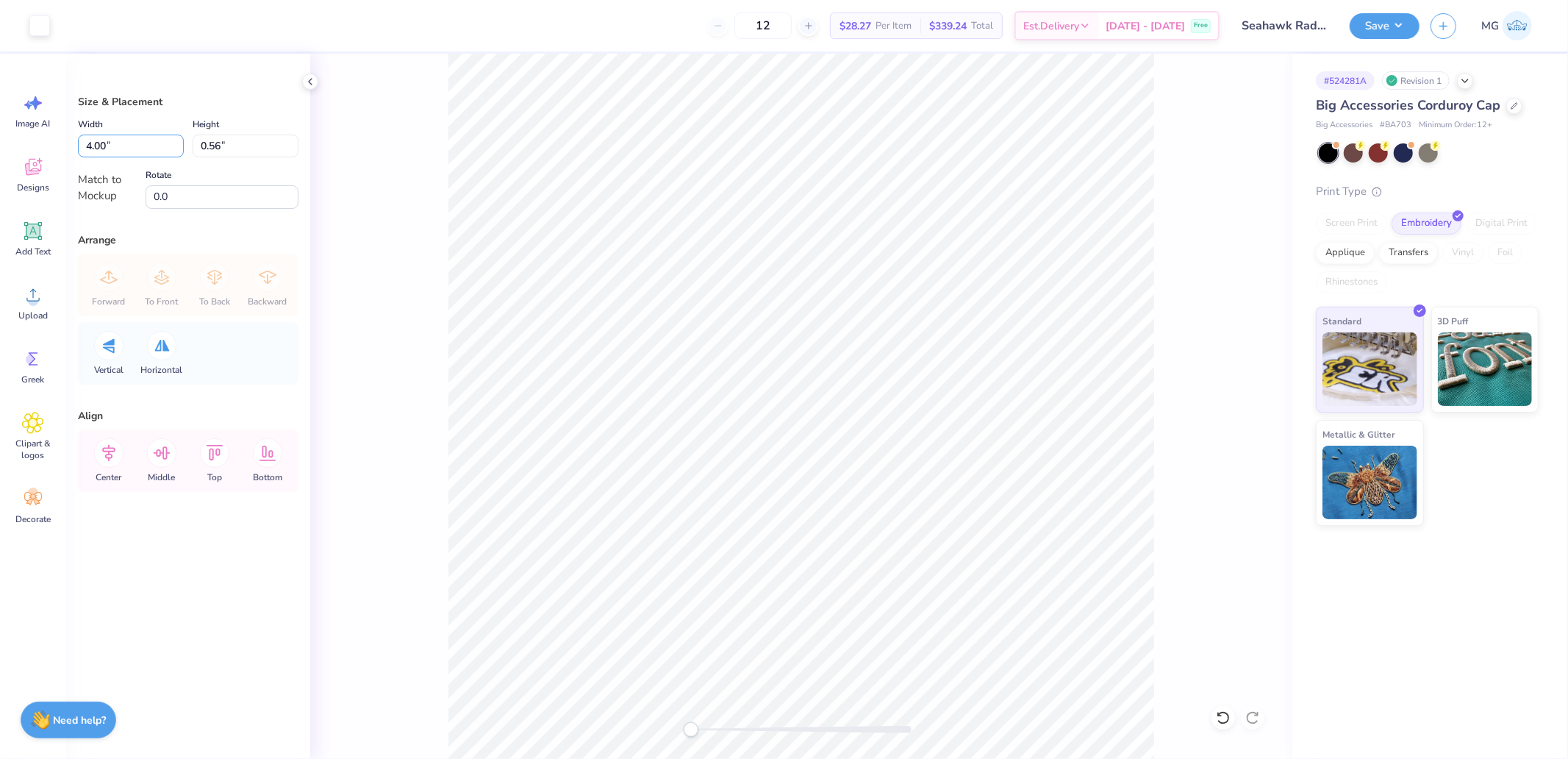
click at [72, 152] on div "Size & Placement Width 4.00 4.00 " Height 0.56 0.56 " Match to Mockup Rotate 0.…" at bounding box center [188, 406] width 244 height 705
type input "5.00"
type input "0.69"
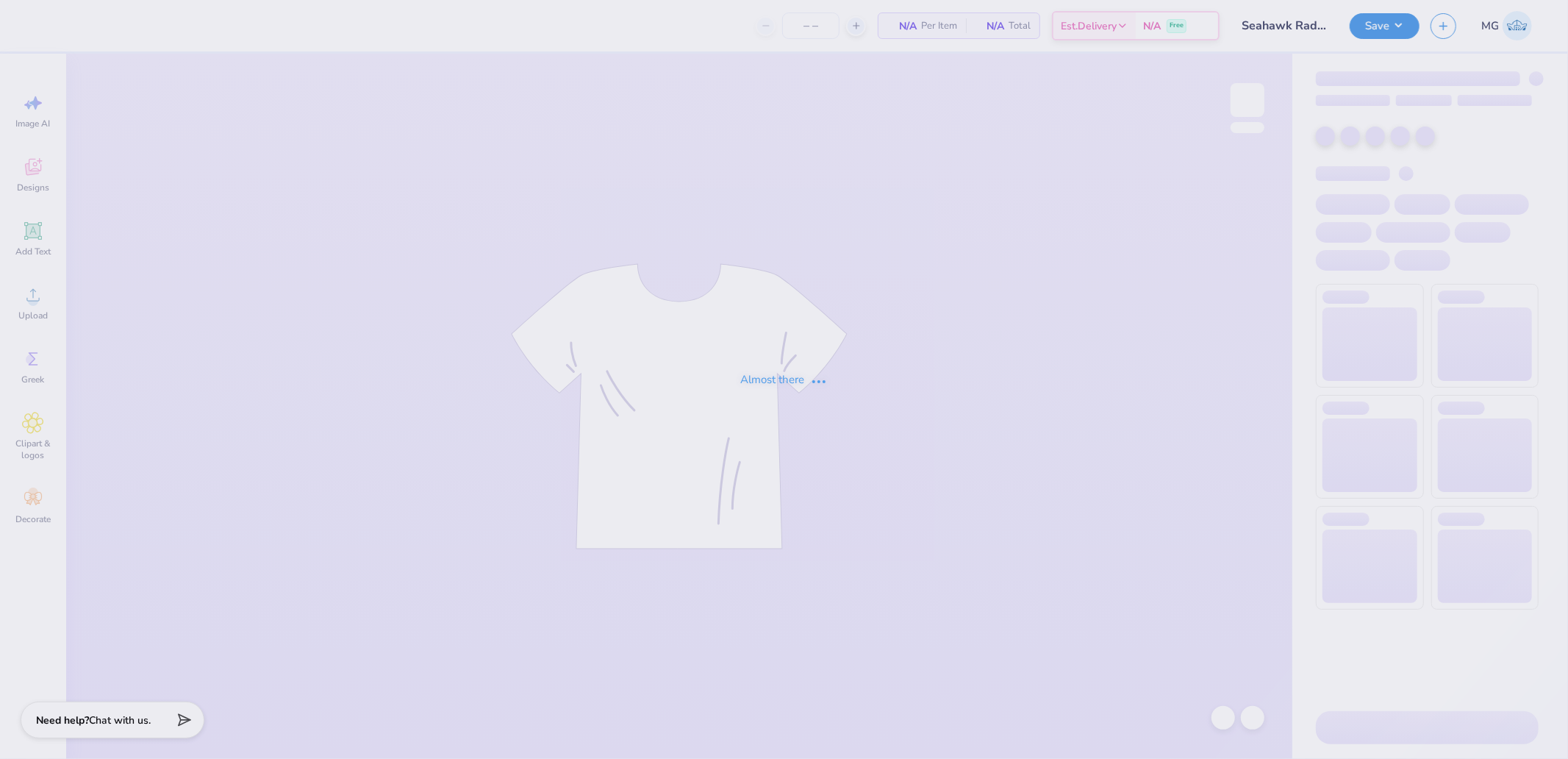
type input "12"
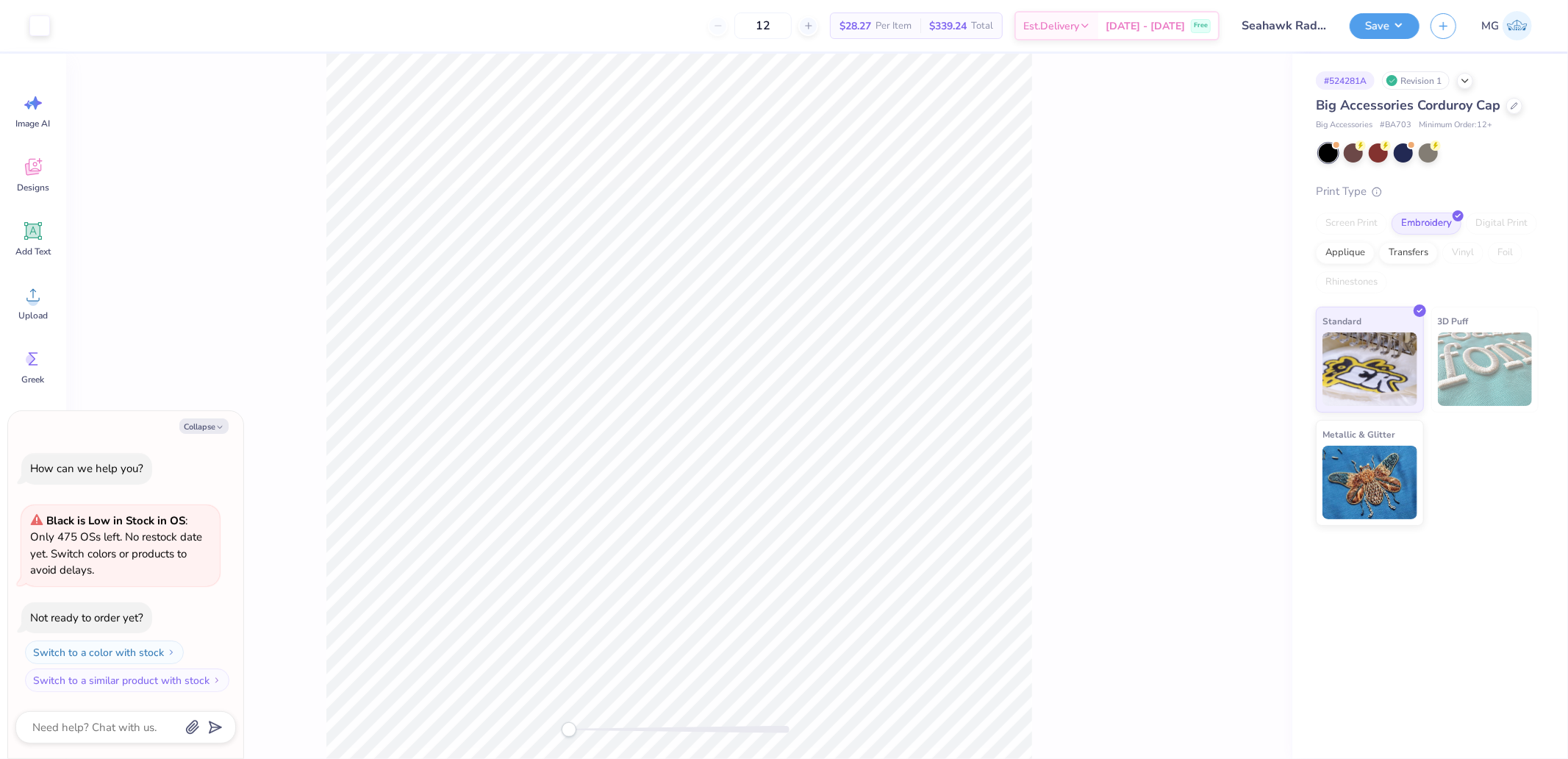
type textarea "x"
